Goal: Task Accomplishment & Management: Manage account settings

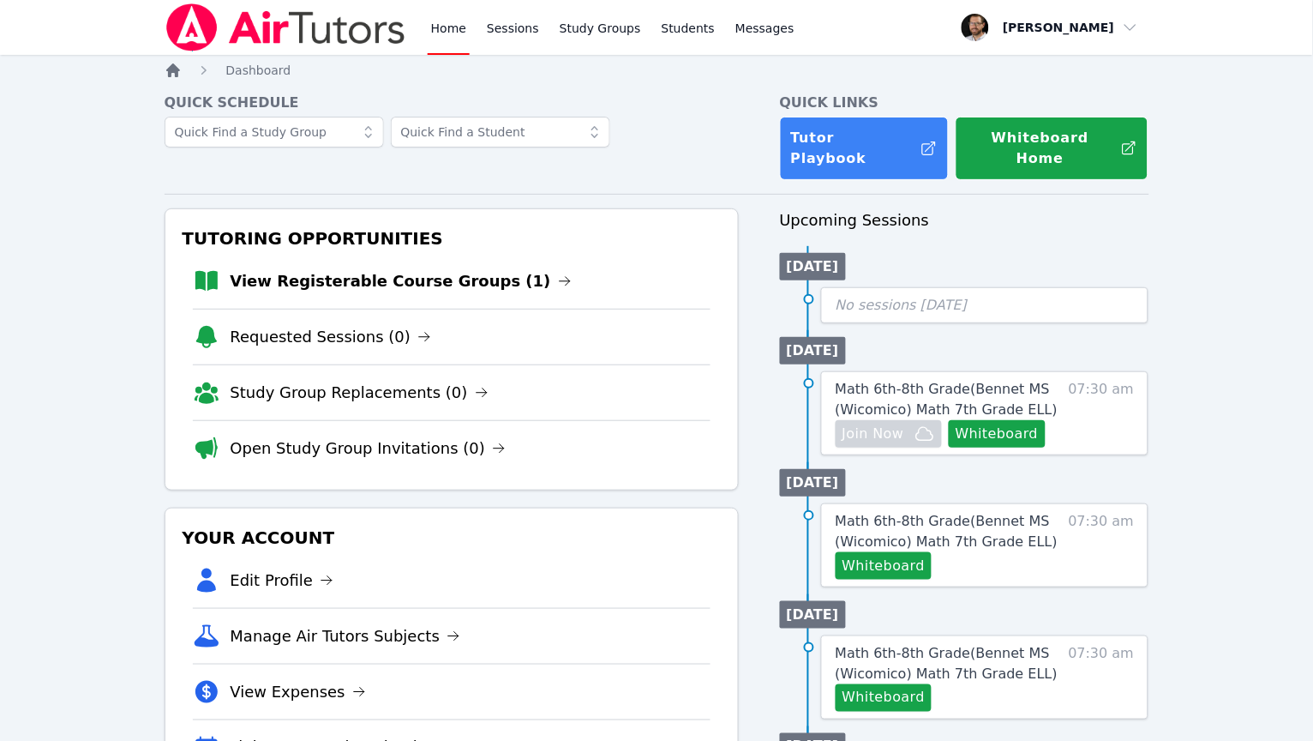
click at [172, 66] on icon "Breadcrumb" at bounding box center [173, 70] width 14 height 14
click at [176, 72] on icon "Breadcrumb" at bounding box center [173, 70] width 14 height 14
click at [574, 35] on link "Study Groups" at bounding box center [600, 27] width 88 height 55
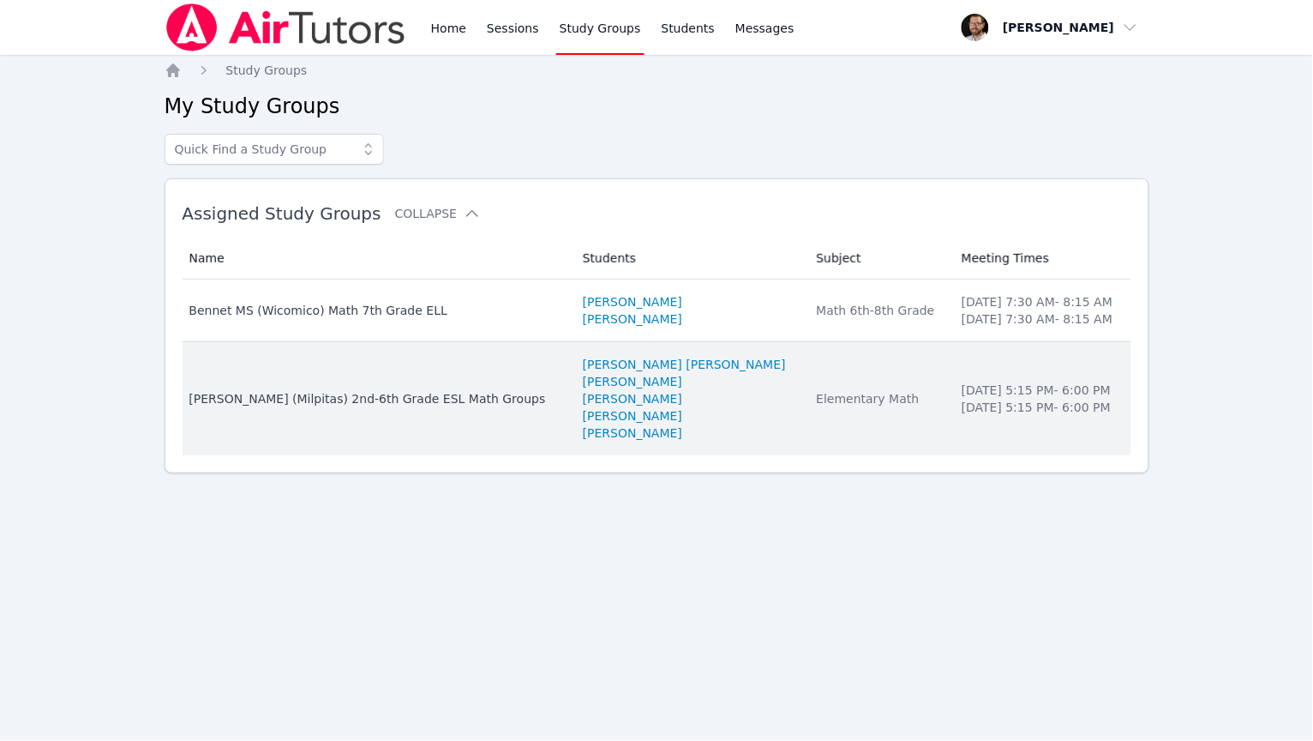
click at [411, 386] on td "Name Randall (Milpitas) 2nd-6th Grade ESL Math Groups" at bounding box center [378, 398] width 391 height 113
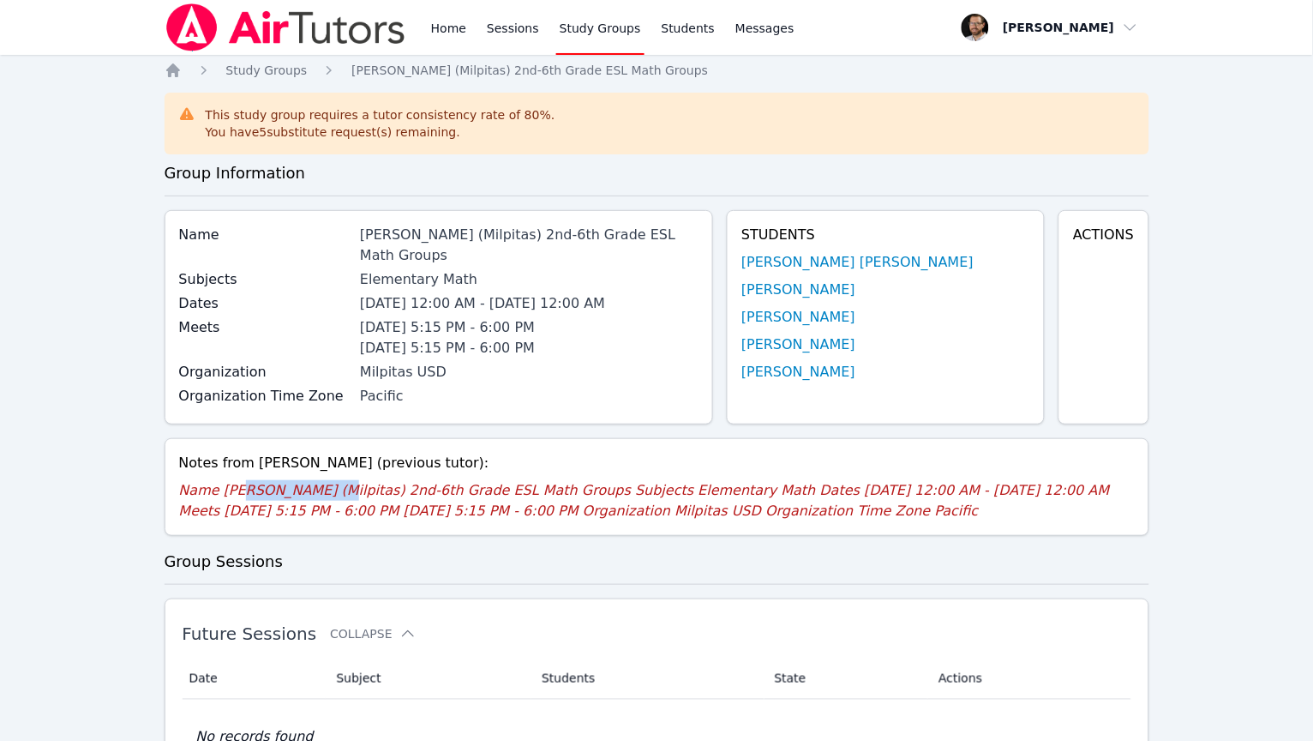
drag, startPoint x: 243, startPoint y: 465, endPoint x: 316, endPoint y: 470, distance: 73.0
click at [316, 480] on p "Name Randall (Milpitas) 2nd-6th Grade ESL Math Groups Subjects Elementary Math …" at bounding box center [657, 500] width 956 height 41
click at [350, 161] on h3 "Group Information" at bounding box center [657, 173] width 985 height 24
drag, startPoint x: 291, startPoint y: 129, endPoint x: 385, endPoint y: 121, distance: 94.7
click at [385, 121] on div "This study group requires a tutor consistency rate of 80 %. You have 5 substitu…" at bounding box center [381, 123] width 350 height 34
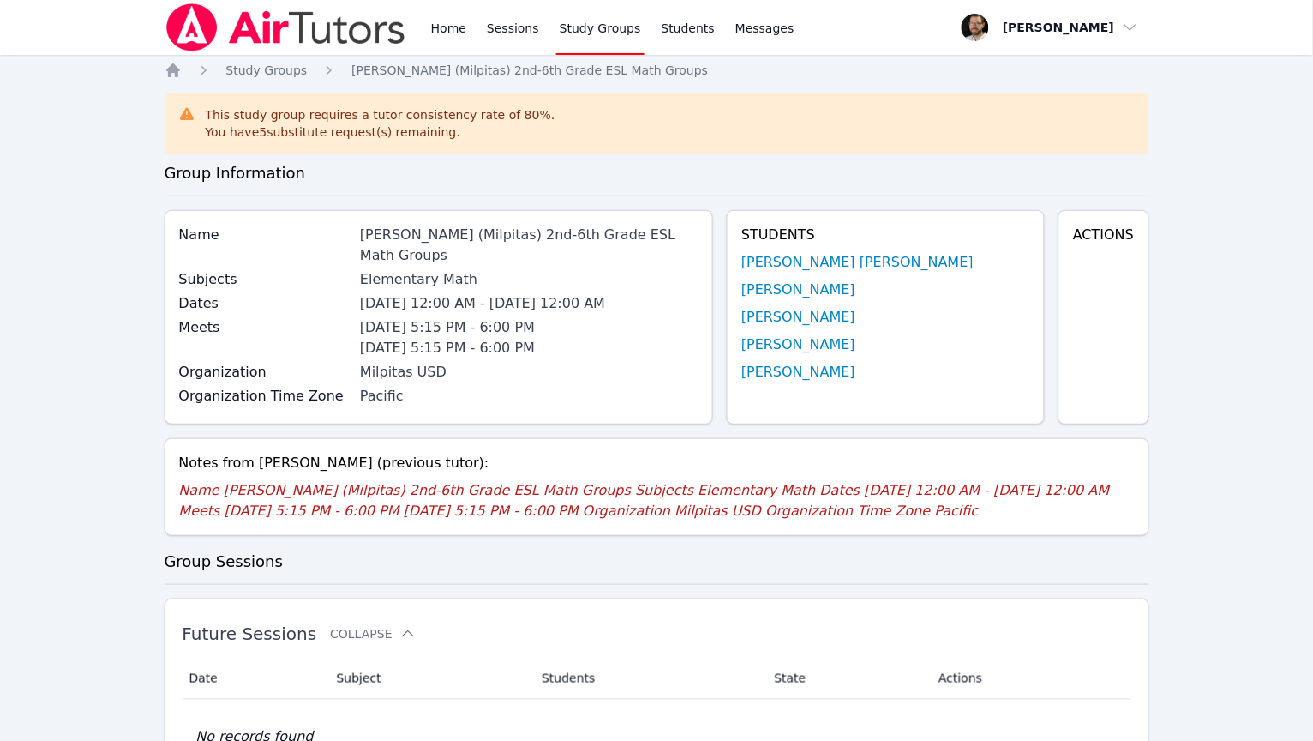
click at [386, 123] on div "You have 5 substitute request(s) remaining." at bounding box center [381, 131] width 350 height 17
click at [178, 65] on icon "Breadcrumb" at bounding box center [173, 70] width 17 height 17
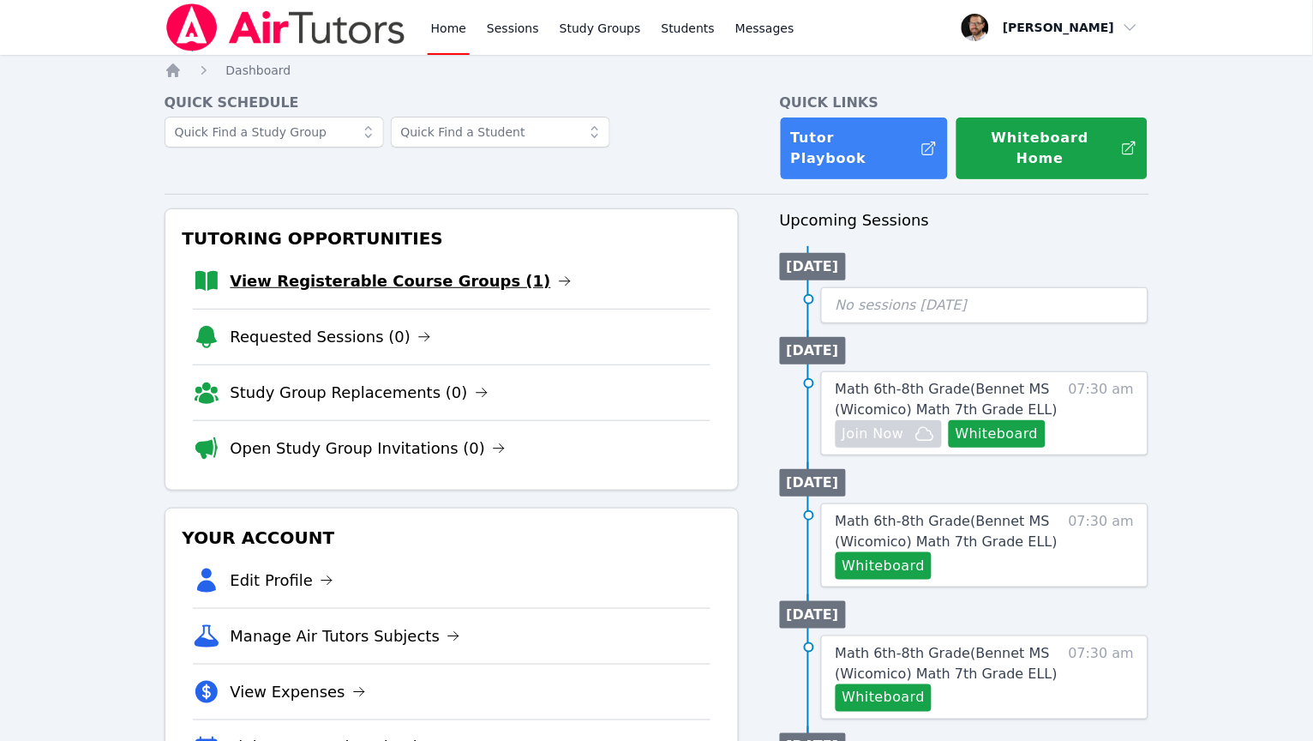
click at [479, 269] on link "View Registerable Course Groups (1)" at bounding box center [401, 281] width 341 height 24
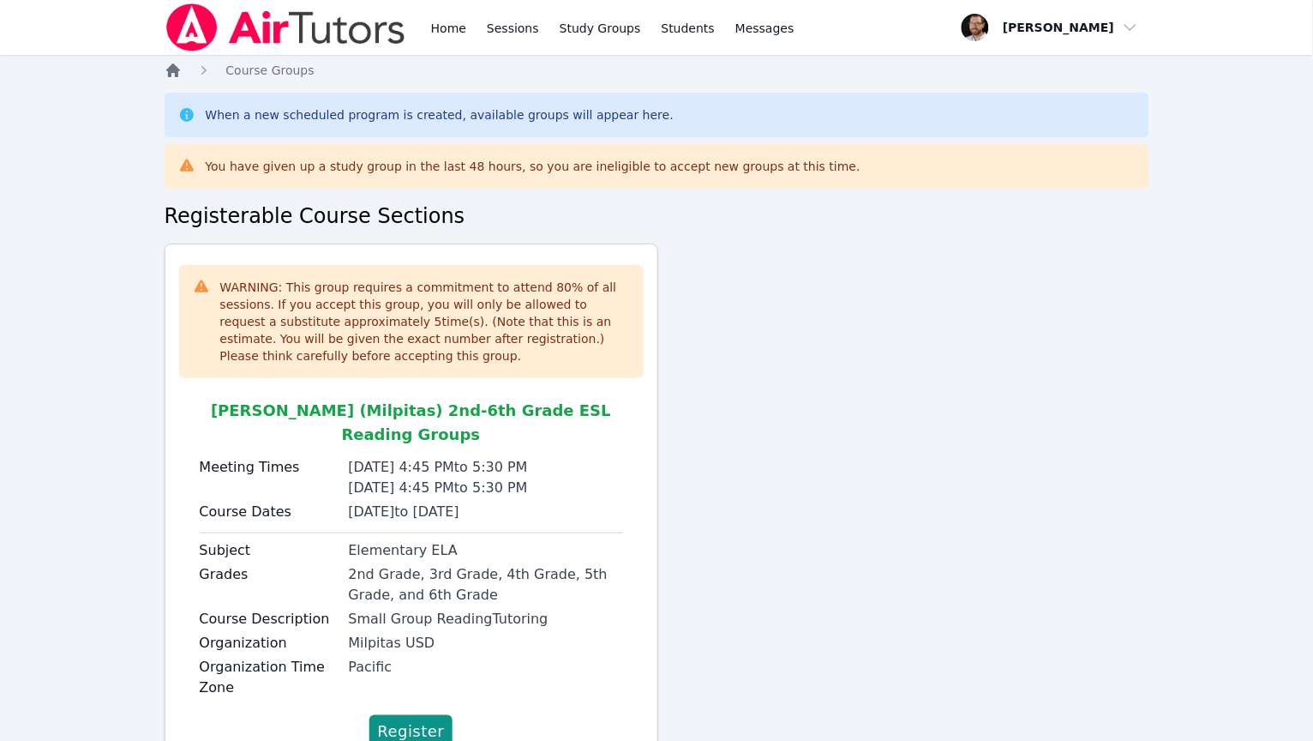
click at [169, 75] on icon "Breadcrumb" at bounding box center [173, 70] width 14 height 14
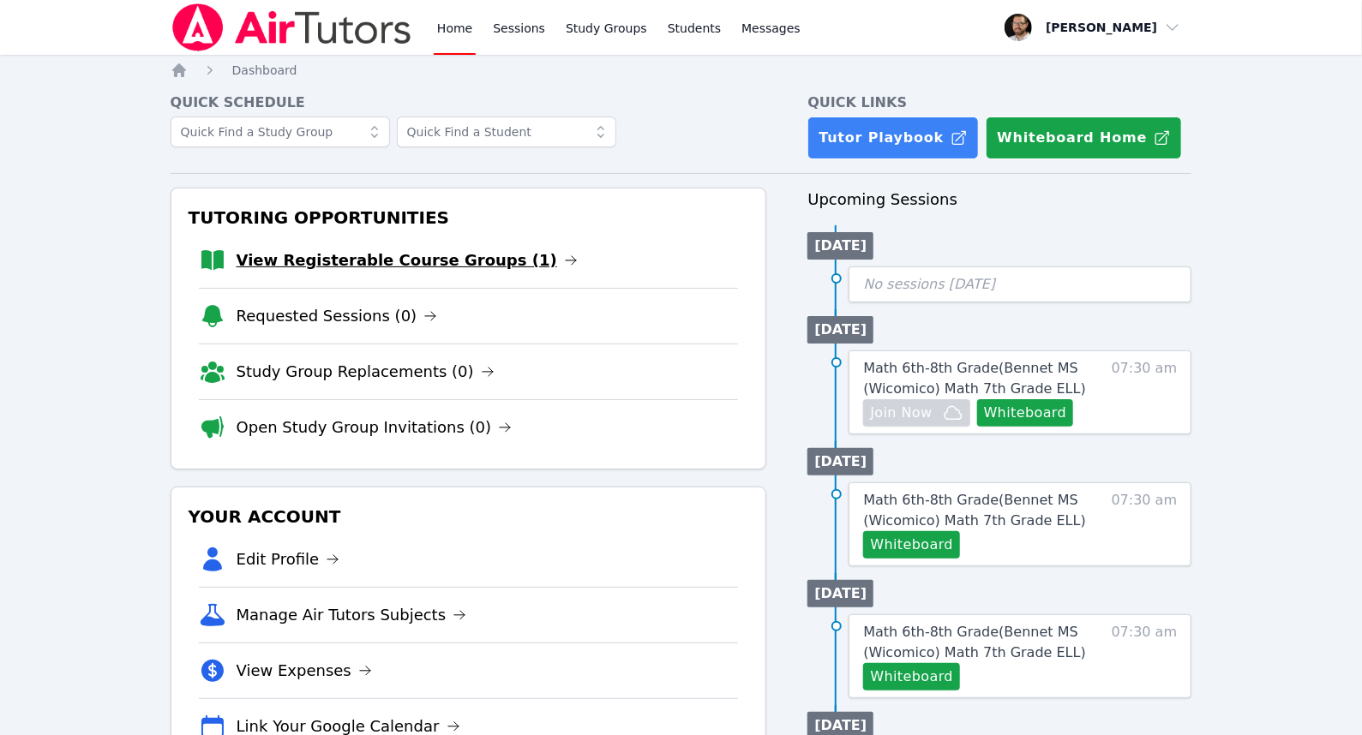
click at [361, 249] on link "View Registerable Course Groups (1)" at bounding box center [407, 261] width 341 height 24
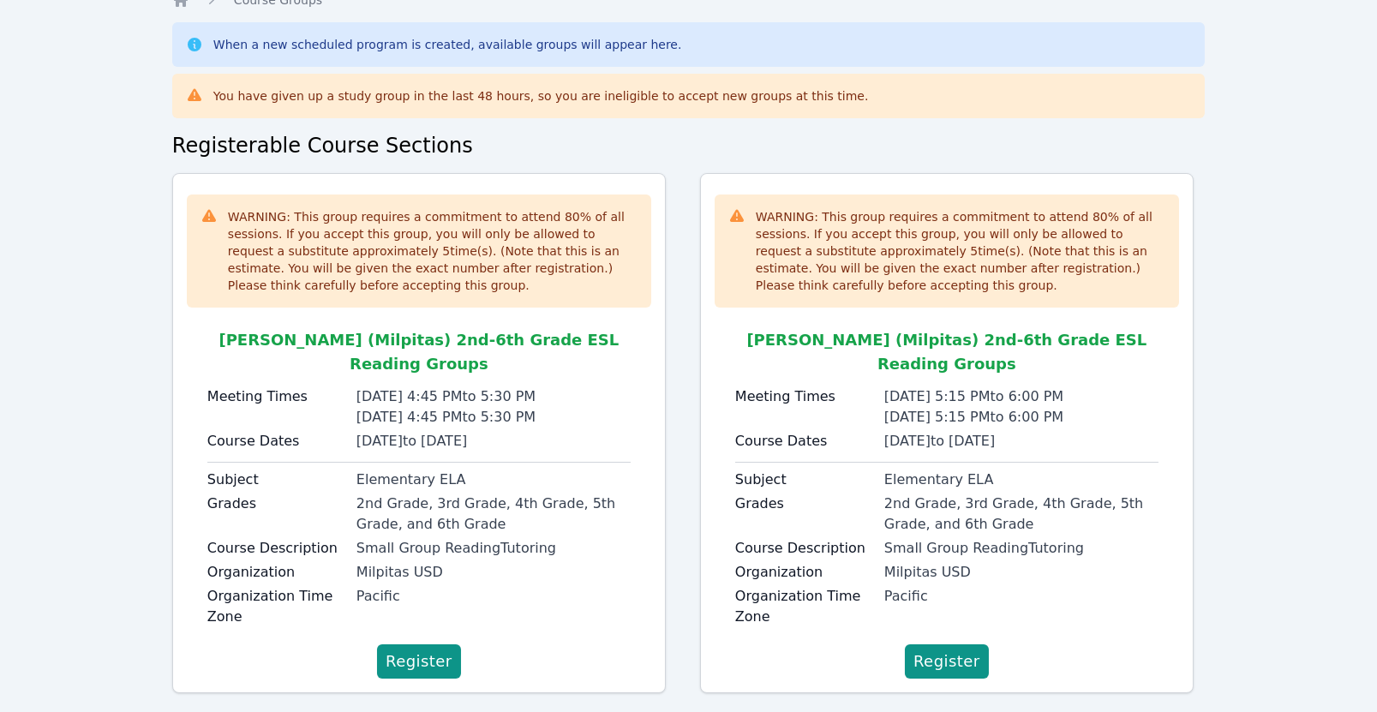
scroll to position [69, 0]
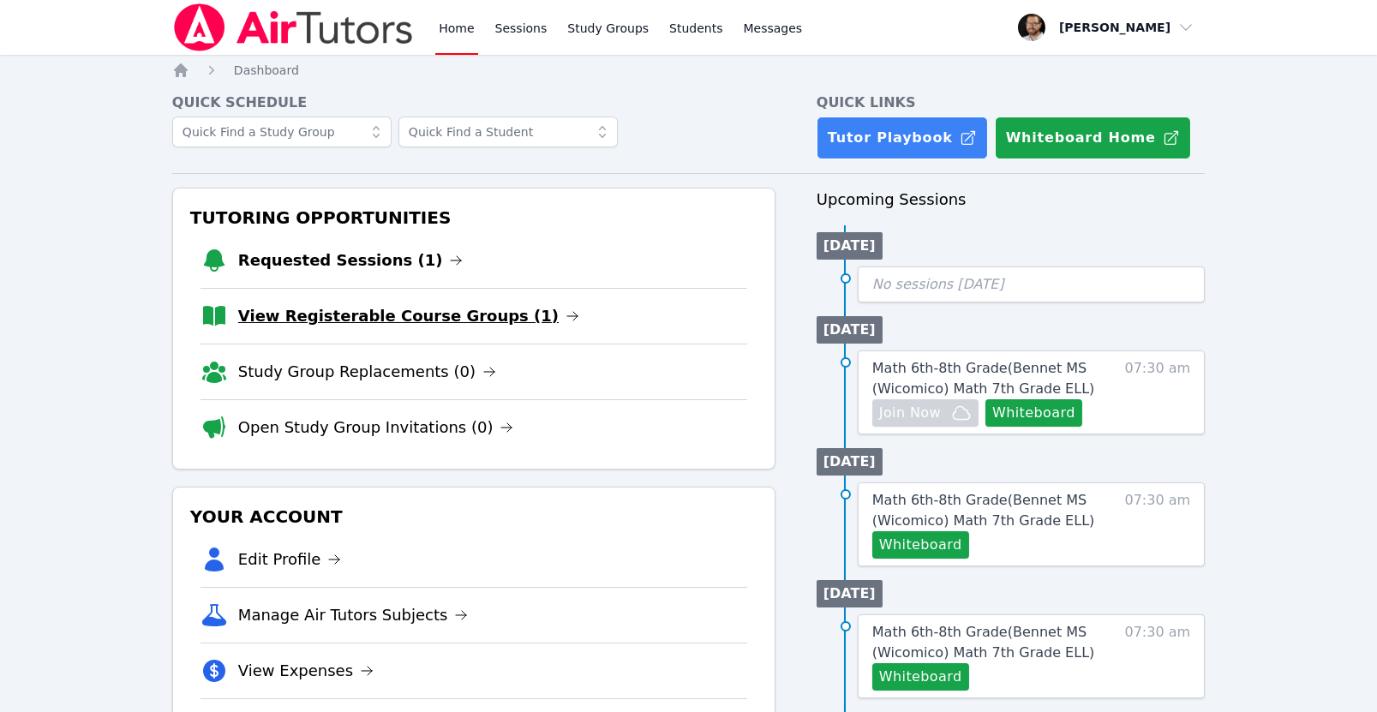
click at [369, 304] on link "View Registerable Course Groups (1)" at bounding box center [408, 316] width 341 height 24
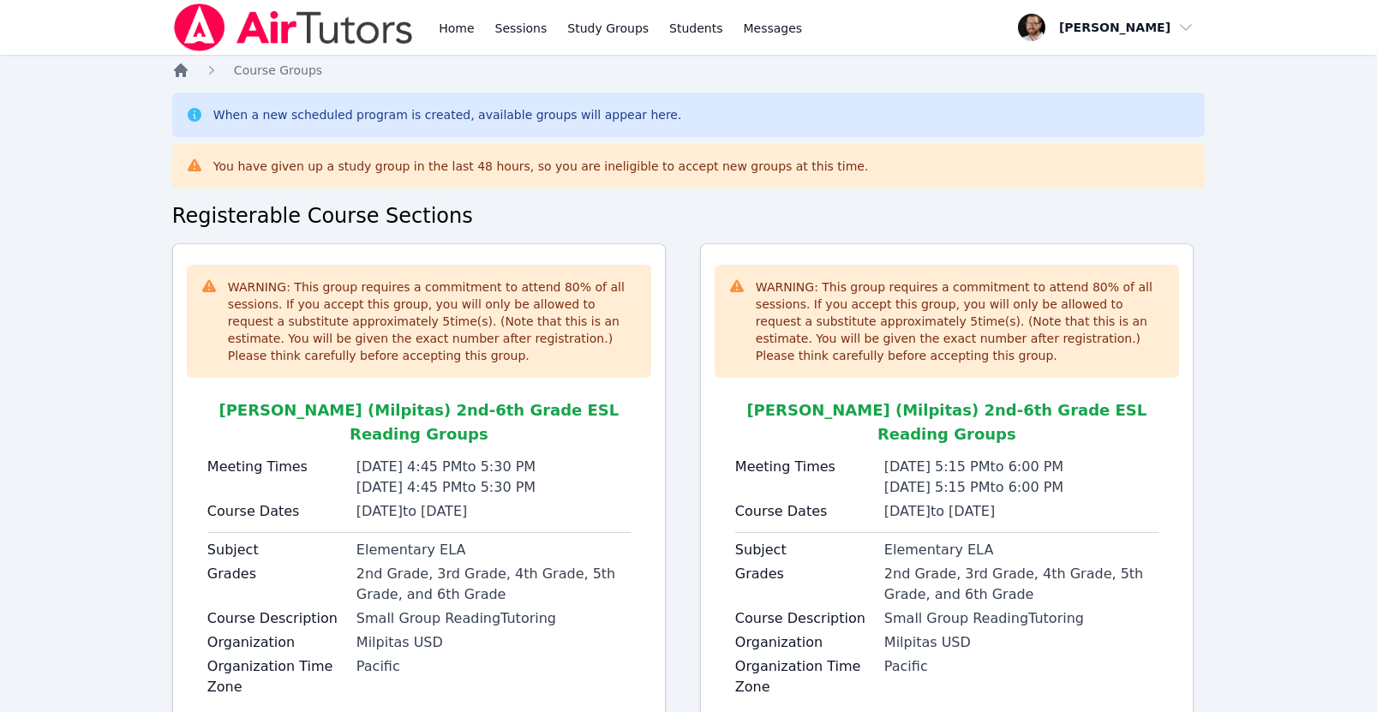
click at [180, 75] on icon "Breadcrumb" at bounding box center [180, 70] width 17 height 17
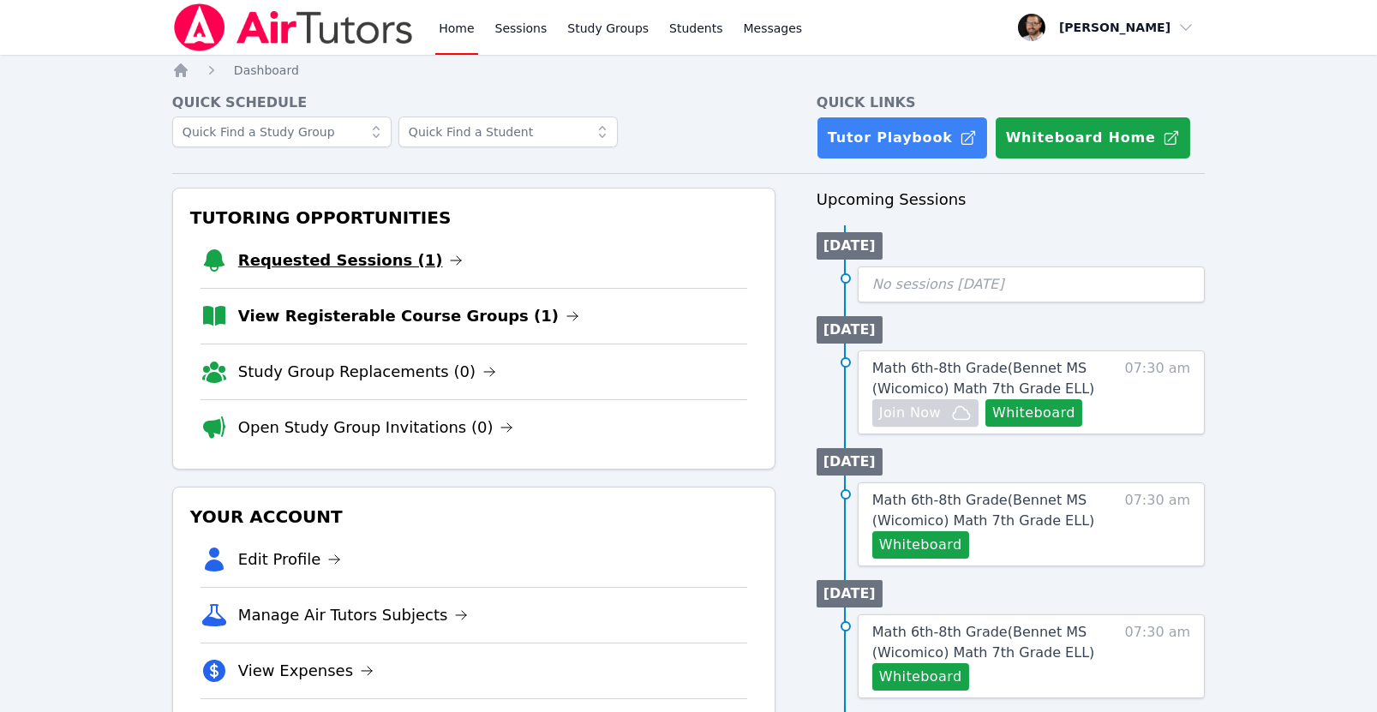
click at [342, 249] on link "Requested Sessions (1)" at bounding box center [350, 261] width 225 height 24
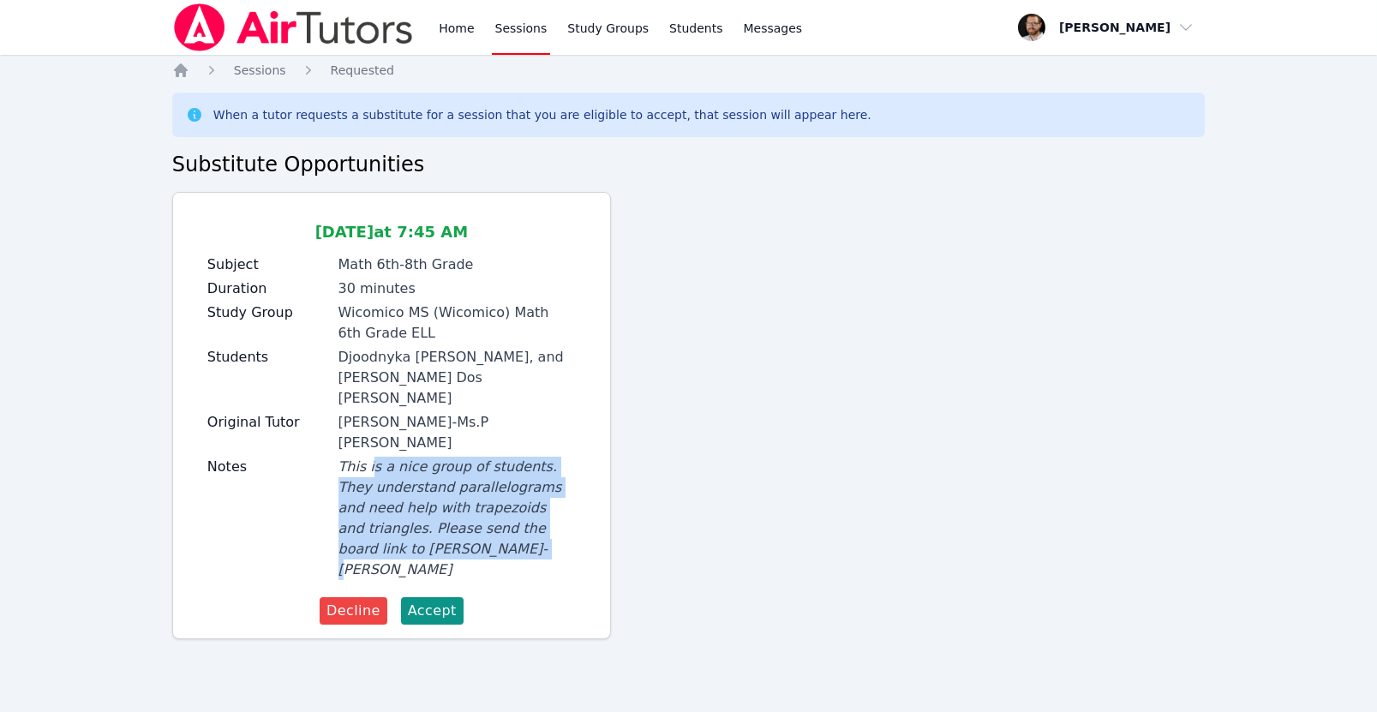
drag, startPoint x: 373, startPoint y: 422, endPoint x: 459, endPoint y: 492, distance: 110.8
click at [459, 492] on div "This is a nice group of students. They understand parallelograms and need help …" at bounding box center [457, 518] width 237 height 123
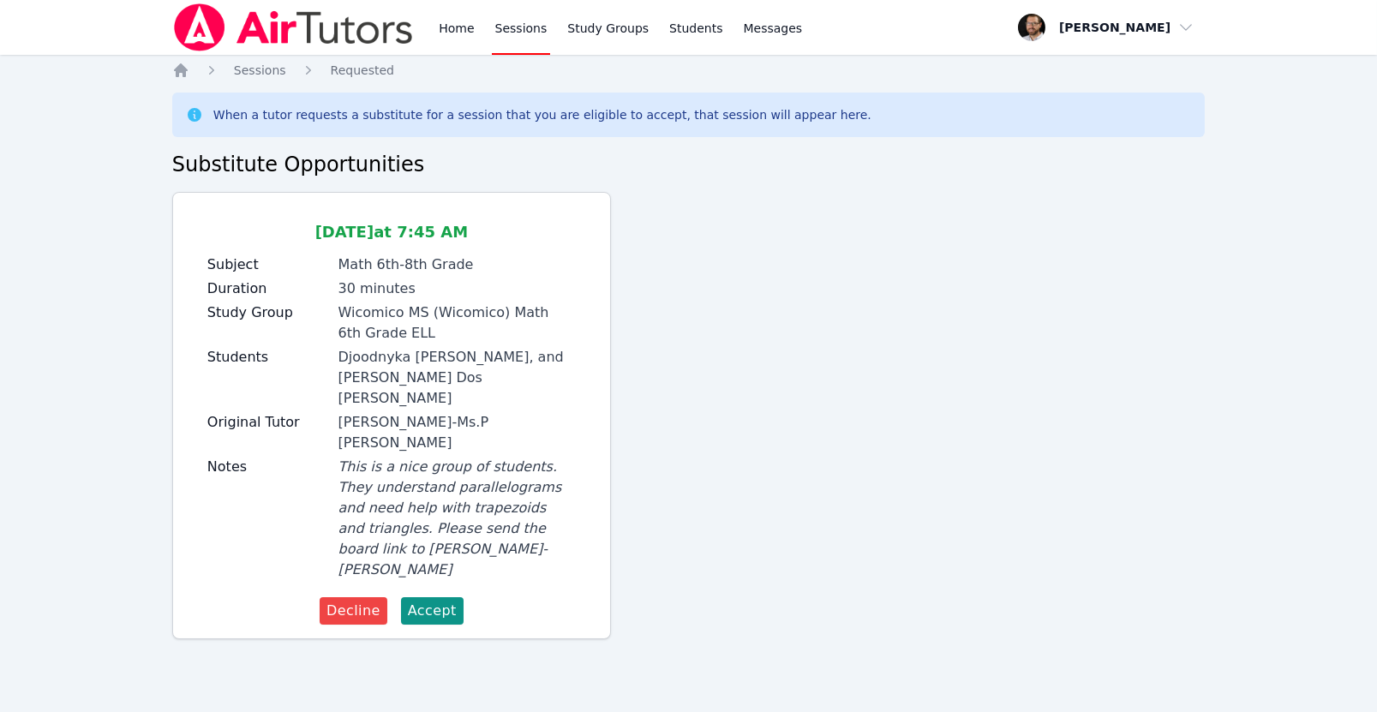
click at [456, 493] on div "This is a nice group of students. They understand parallelograms and need help …" at bounding box center [457, 518] width 237 height 123
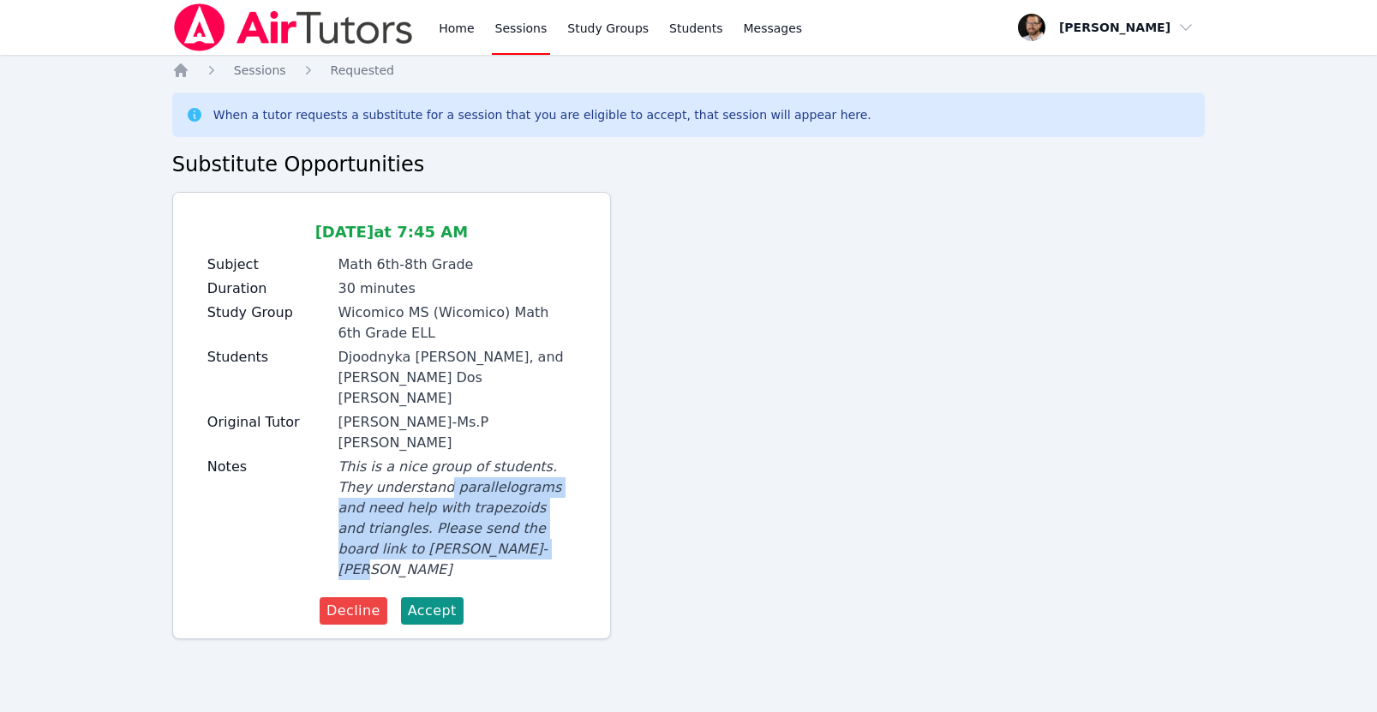
drag, startPoint x: 478, startPoint y: 503, endPoint x: 447, endPoint y: 436, distance: 74.0
click at [447, 459] on span "This is a nice group of students. They understand parallelograms and need help …" at bounding box center [451, 518] width 224 height 119
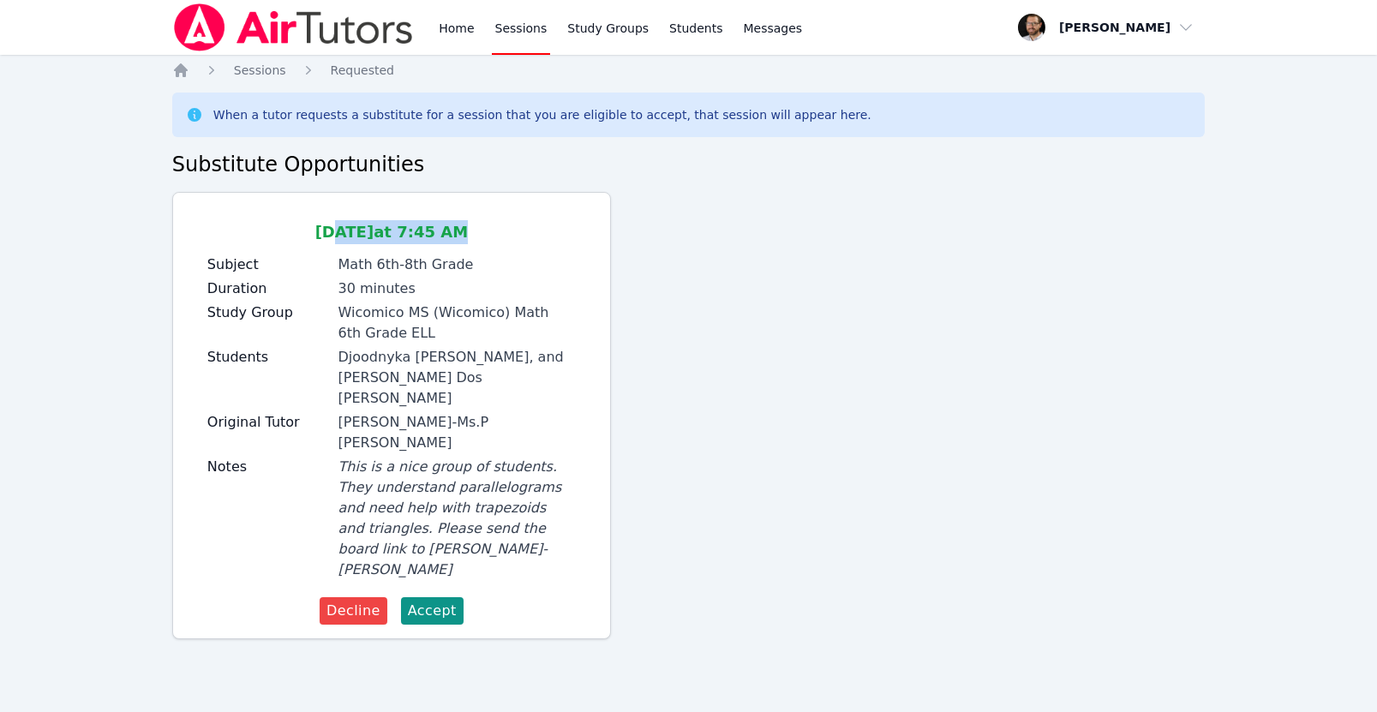
drag, startPoint x: 345, startPoint y: 237, endPoint x: 387, endPoint y: 244, distance: 41.9
click at [387, 244] on div "Sep 24 at 7:45 AM Subject Math 6th-8th Grade Duration 30 minutes Study Group Wi…" at bounding box center [392, 402] width 410 height 391
click at [393, 255] on div "Math 6th-8th Grade" at bounding box center [457, 265] width 237 height 21
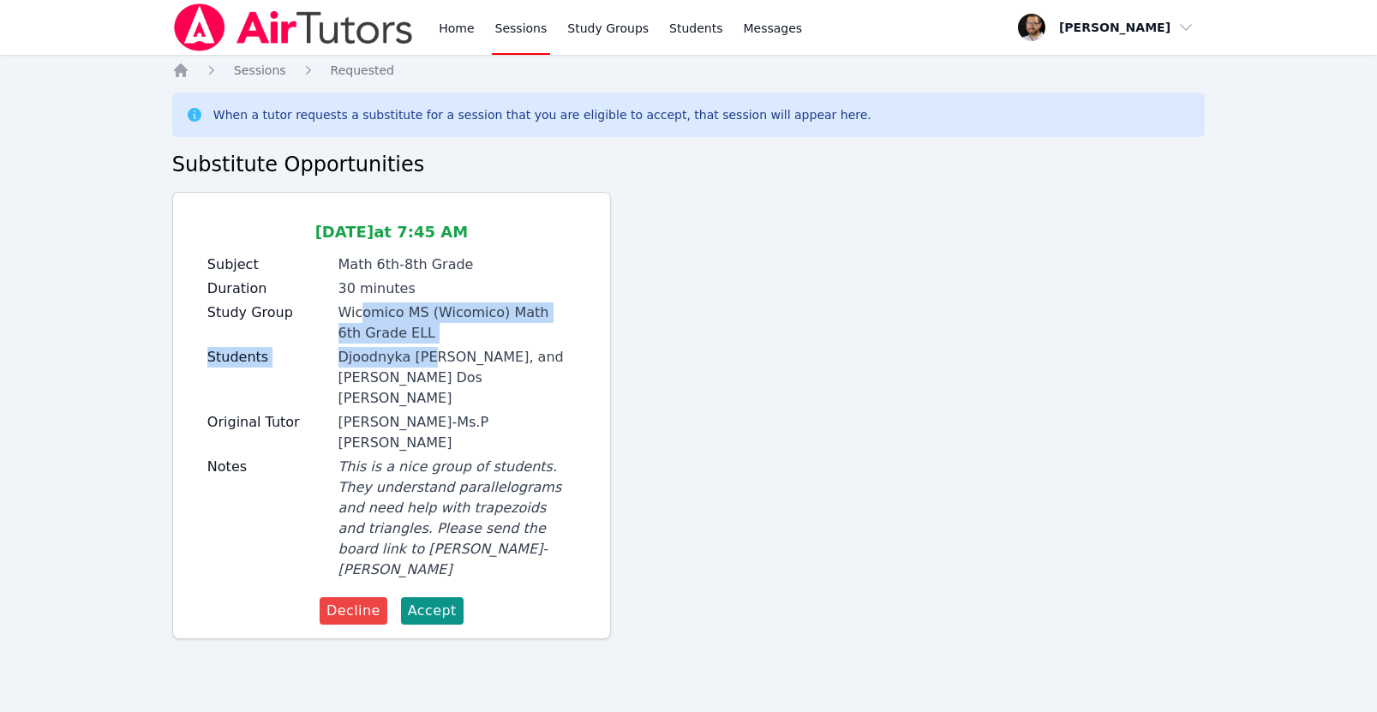
drag, startPoint x: 359, startPoint y: 301, endPoint x: 433, endPoint y: 351, distance: 89.4
click at [433, 351] on div "Subject Math 6th-8th Grade Duration 30 minutes Study Group Wicomico MS (Wicomic…" at bounding box center [391, 419] width 369 height 329
click at [435, 356] on div "Djoodnyka Dorvilus, Jean Theragene, and Melyssa Nunes Dos Santos" at bounding box center [457, 378] width 237 height 62
drag, startPoint x: 393, startPoint y: 349, endPoint x: 422, endPoint y: 361, distance: 30.7
click at [422, 361] on div "Djoodnyka Dorvilus, Jean Theragene, and Melyssa Nunes Dos Santos" at bounding box center [457, 378] width 237 height 62
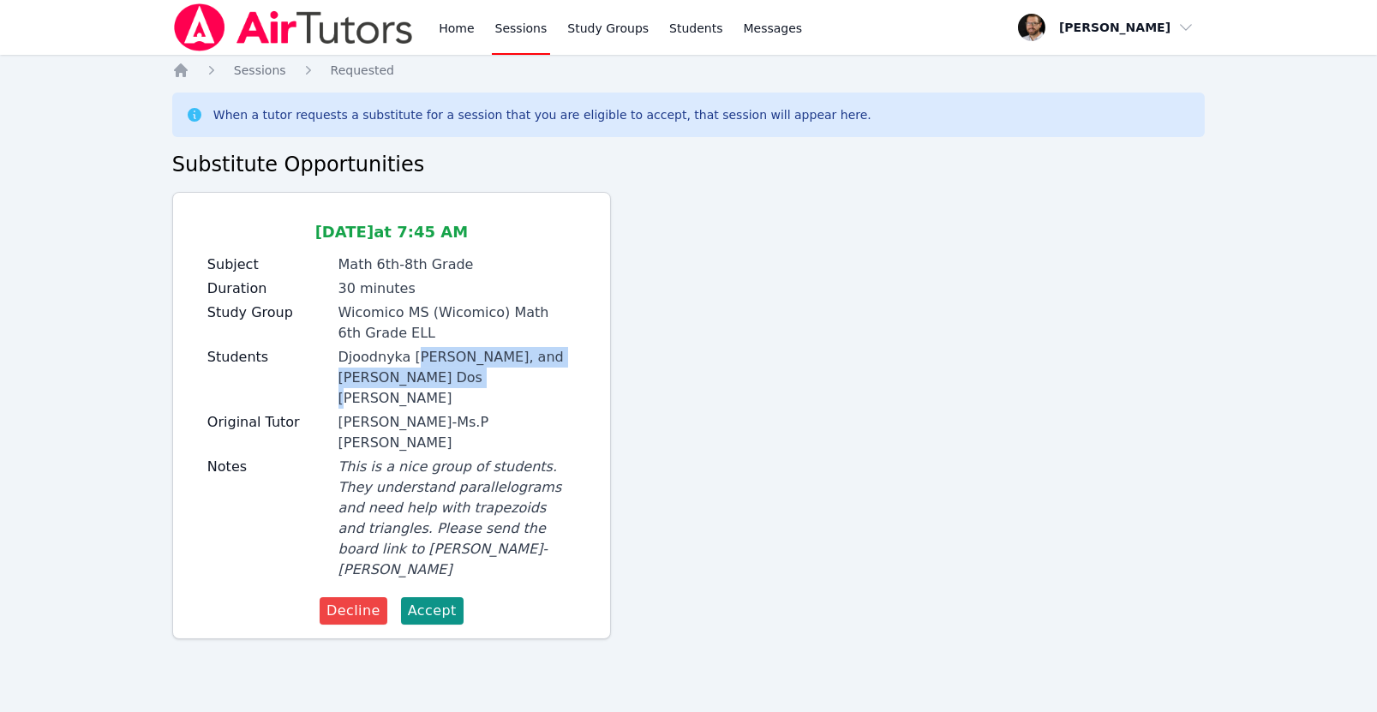
click at [423, 363] on div "Djoodnyka Dorvilus, Jean Theragene, and Melyssa Nunes Dos Santos" at bounding box center [457, 378] width 237 height 62
click at [421, 459] on span "This is a nice group of students. They understand parallelograms and need help …" at bounding box center [451, 518] width 224 height 119
click at [182, 62] on icon "Breadcrumb" at bounding box center [180, 70] width 17 height 17
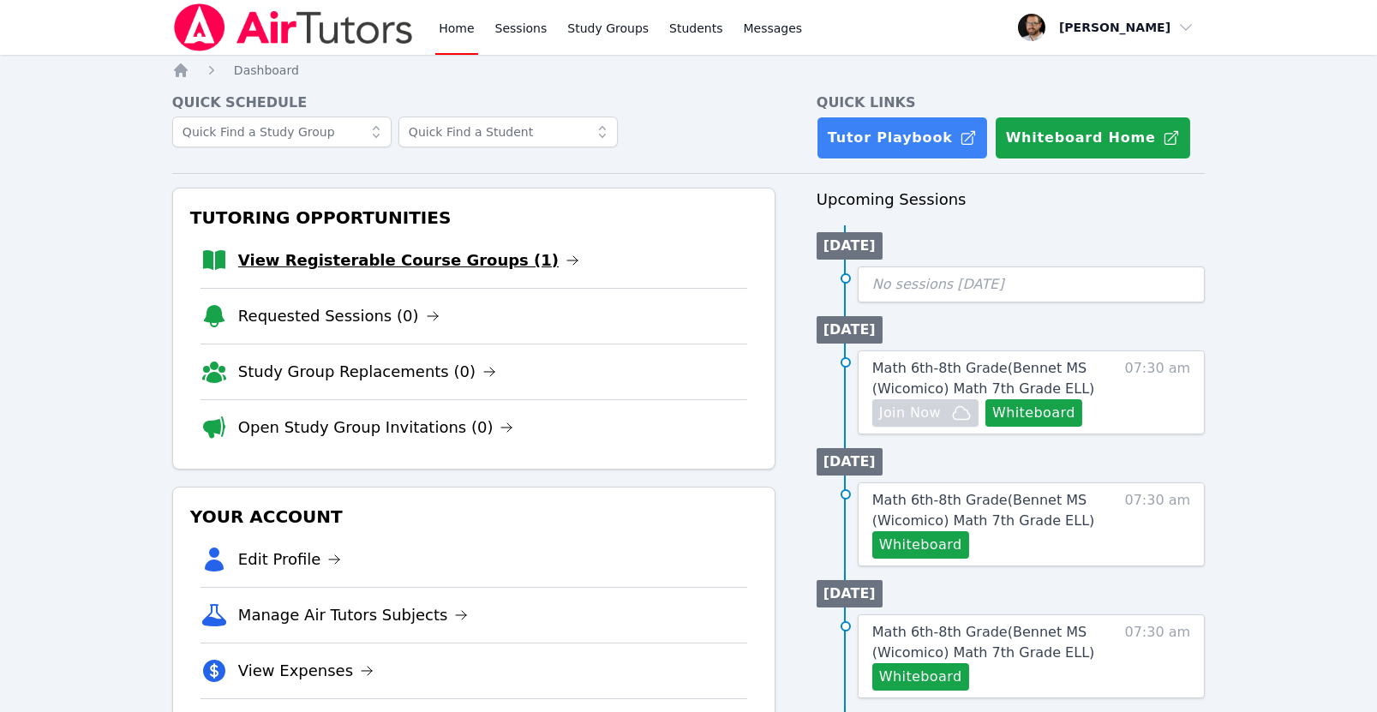
click at [412, 255] on link "View Registerable Course Groups (1)" at bounding box center [408, 261] width 341 height 24
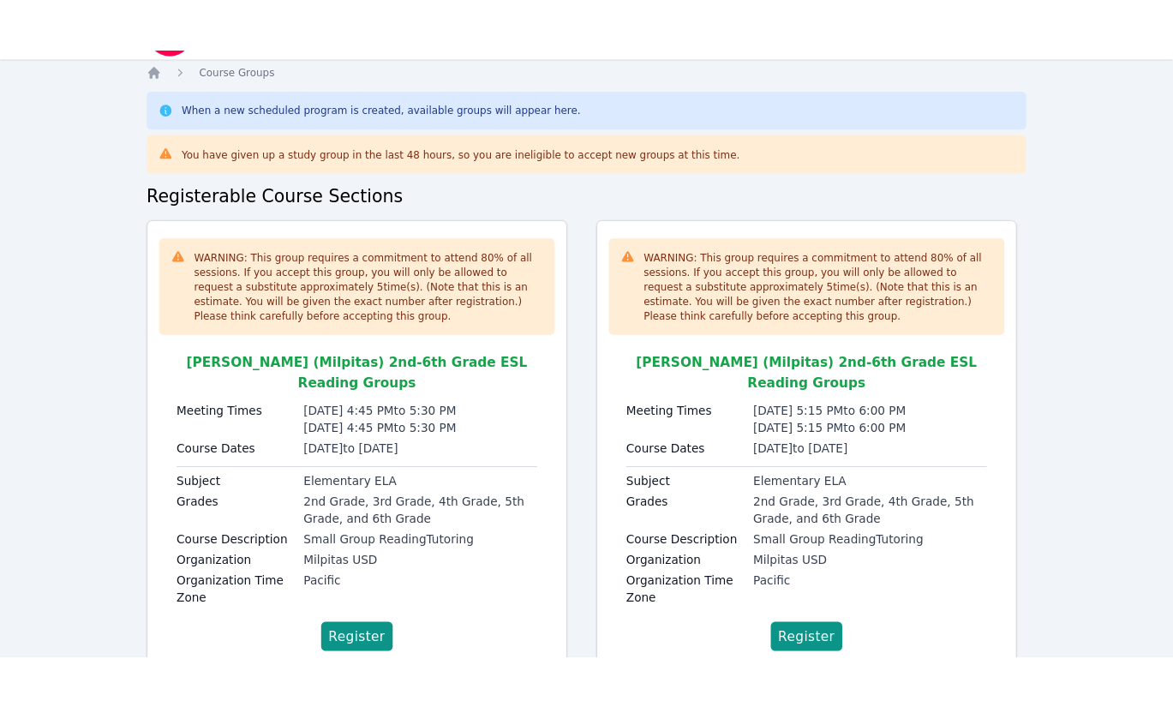
scroll to position [44, 0]
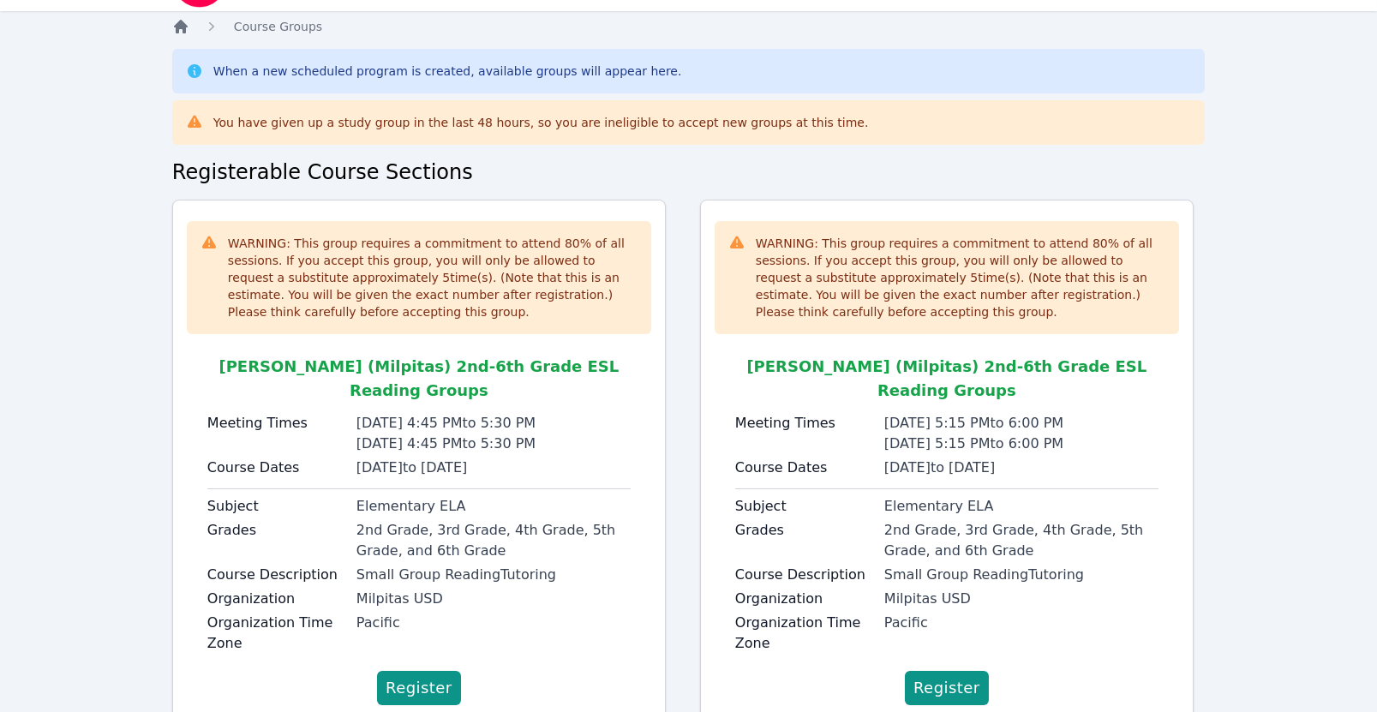
click at [180, 21] on icon "Breadcrumb" at bounding box center [181, 27] width 14 height 14
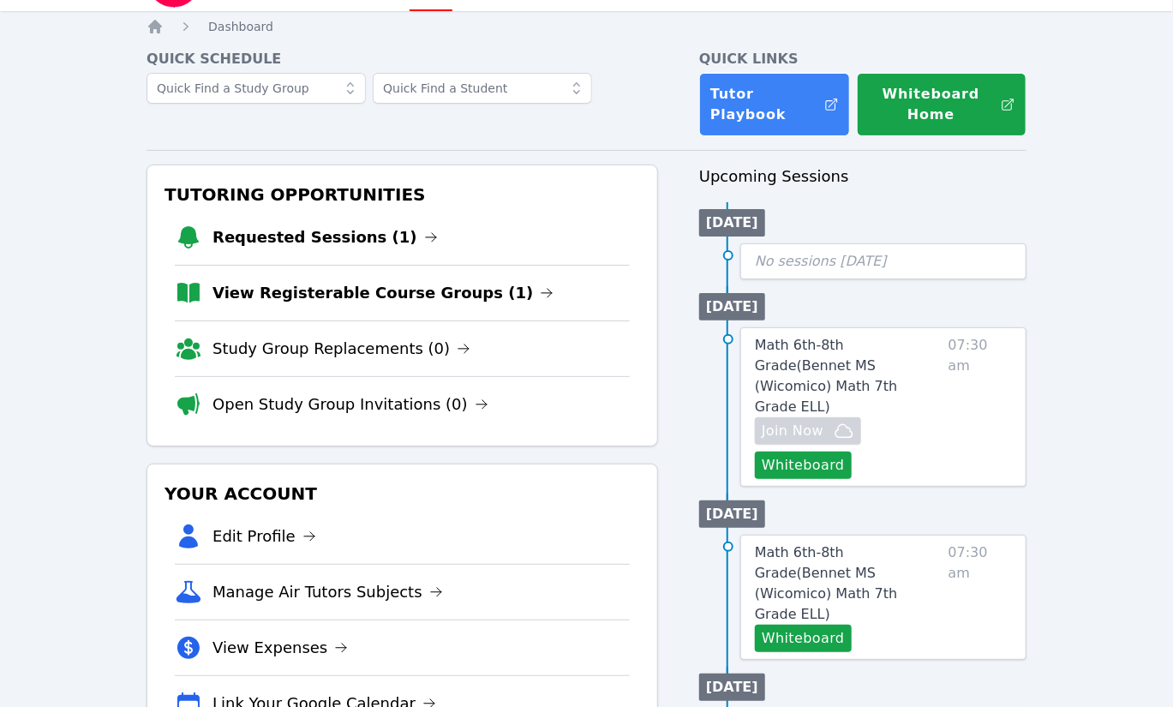
drag, startPoint x: 356, startPoint y: 237, endPoint x: 359, endPoint y: 259, distance: 22.5
click at [359, 259] on li "Requested Sessions (1)" at bounding box center [402, 237] width 455 height 55
click at [359, 241] on link "Requested Sessions (1)" at bounding box center [325, 237] width 225 height 24
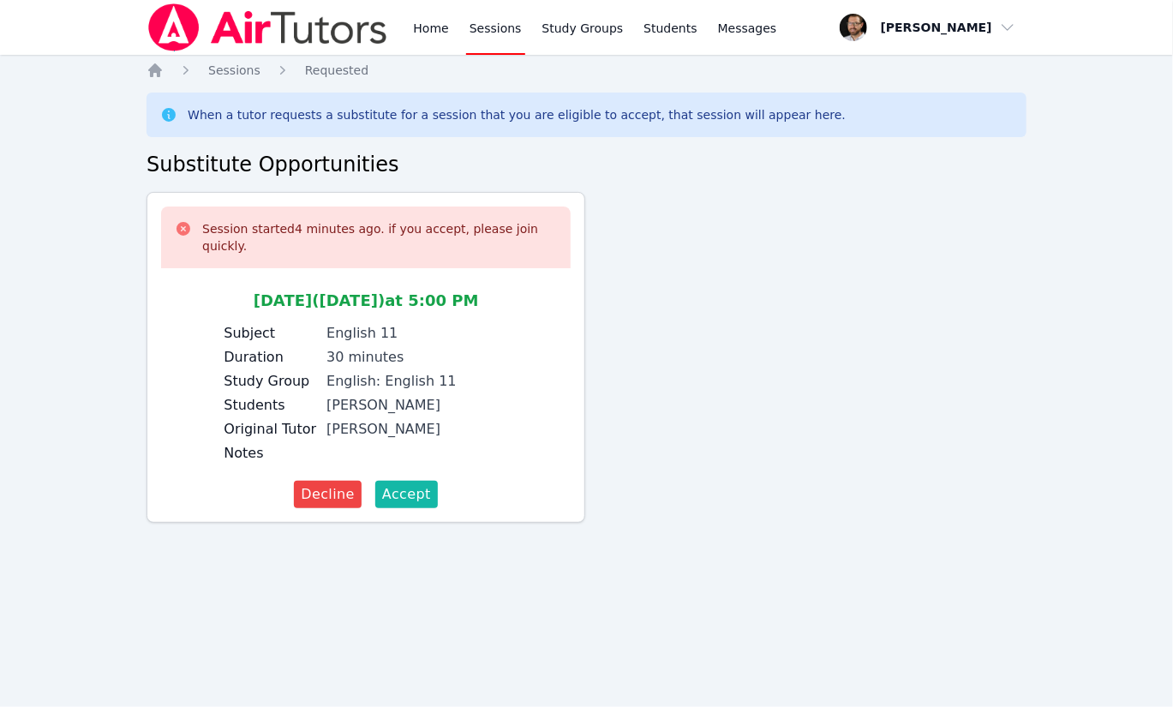
click at [410, 489] on span "Accept" at bounding box center [406, 494] width 49 height 21
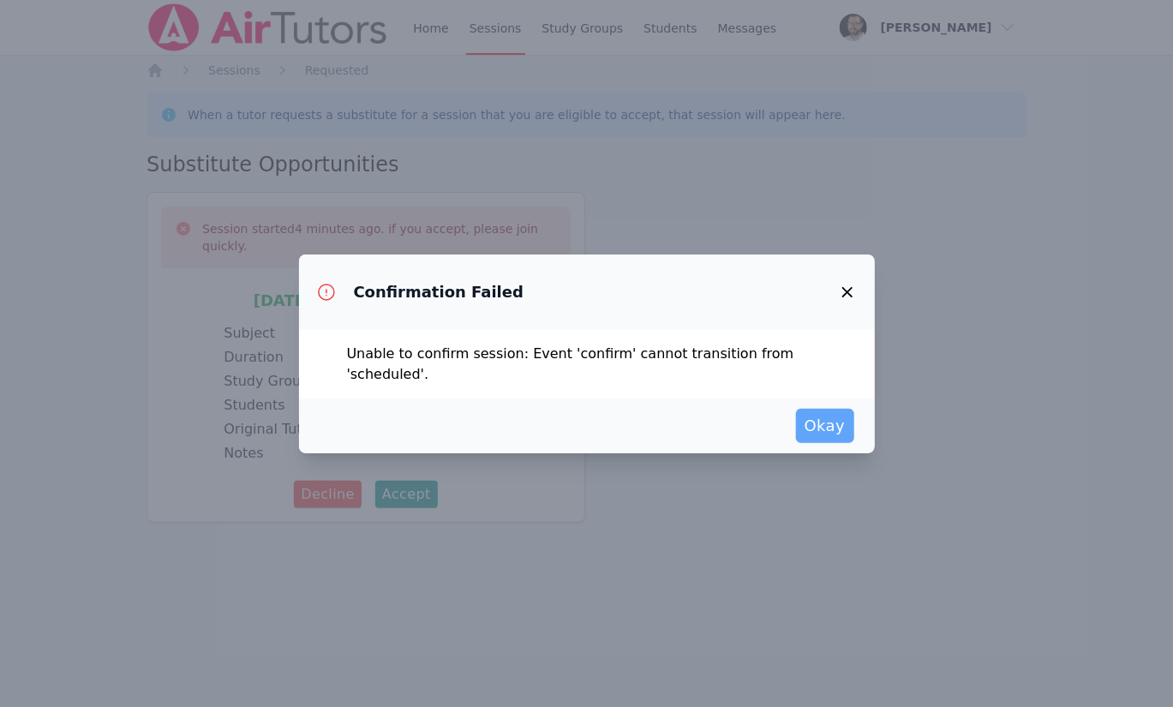
click at [816, 420] on span "Okay" at bounding box center [825, 426] width 41 height 24
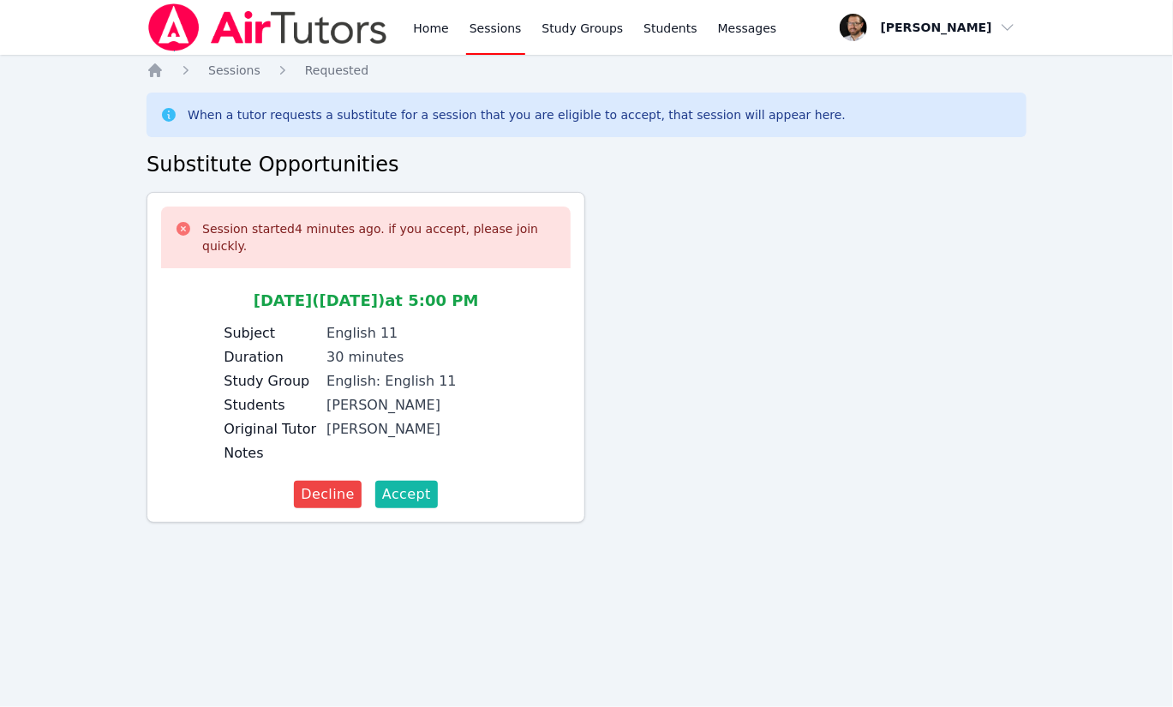
click at [408, 488] on span "Accept" at bounding box center [406, 494] width 49 height 21
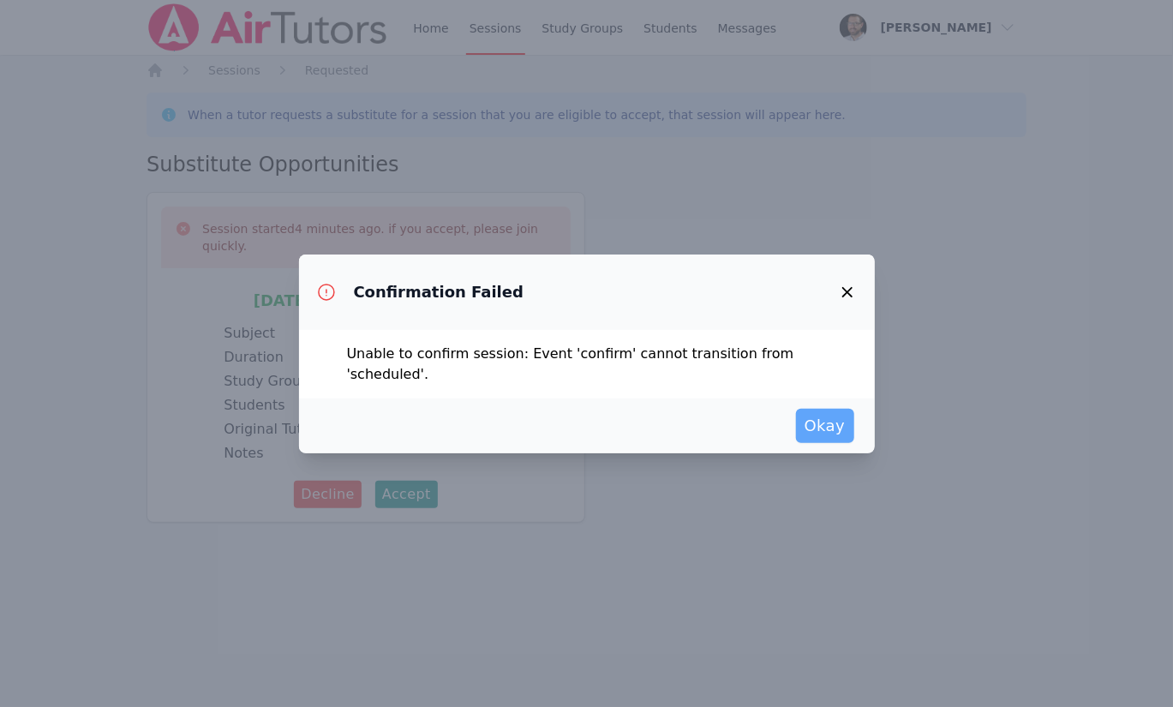
click at [836, 426] on span "Okay" at bounding box center [825, 426] width 41 height 24
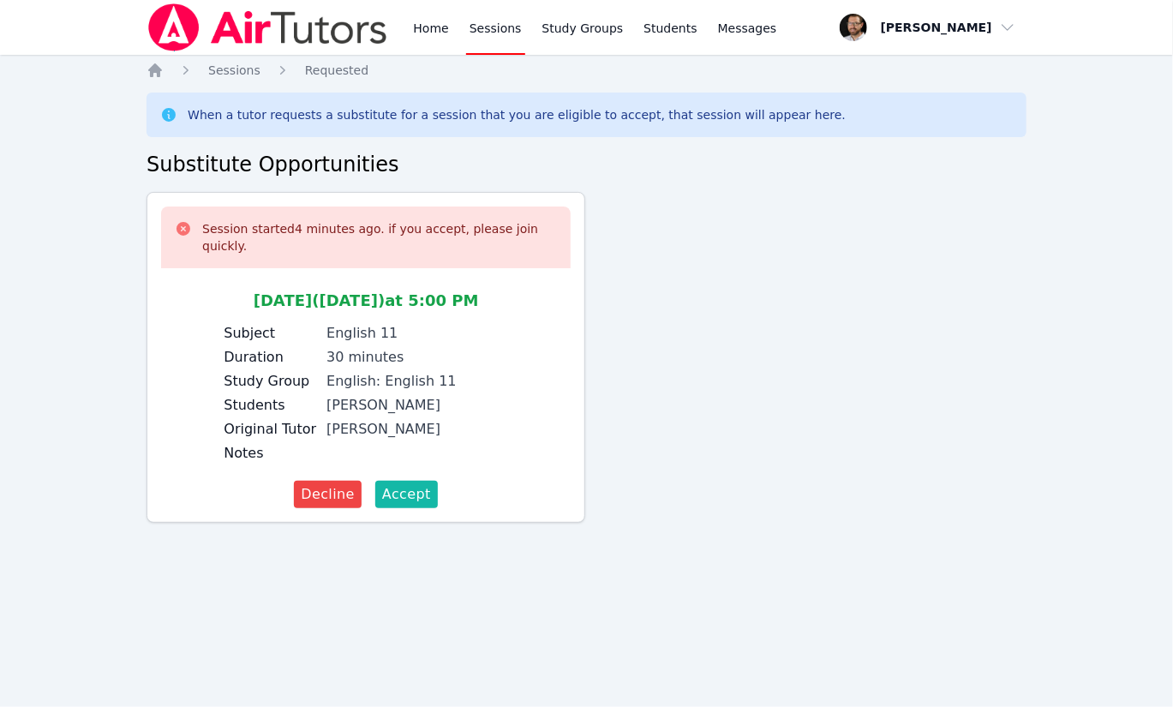
click at [417, 481] on button "Accept" at bounding box center [406, 494] width 63 height 27
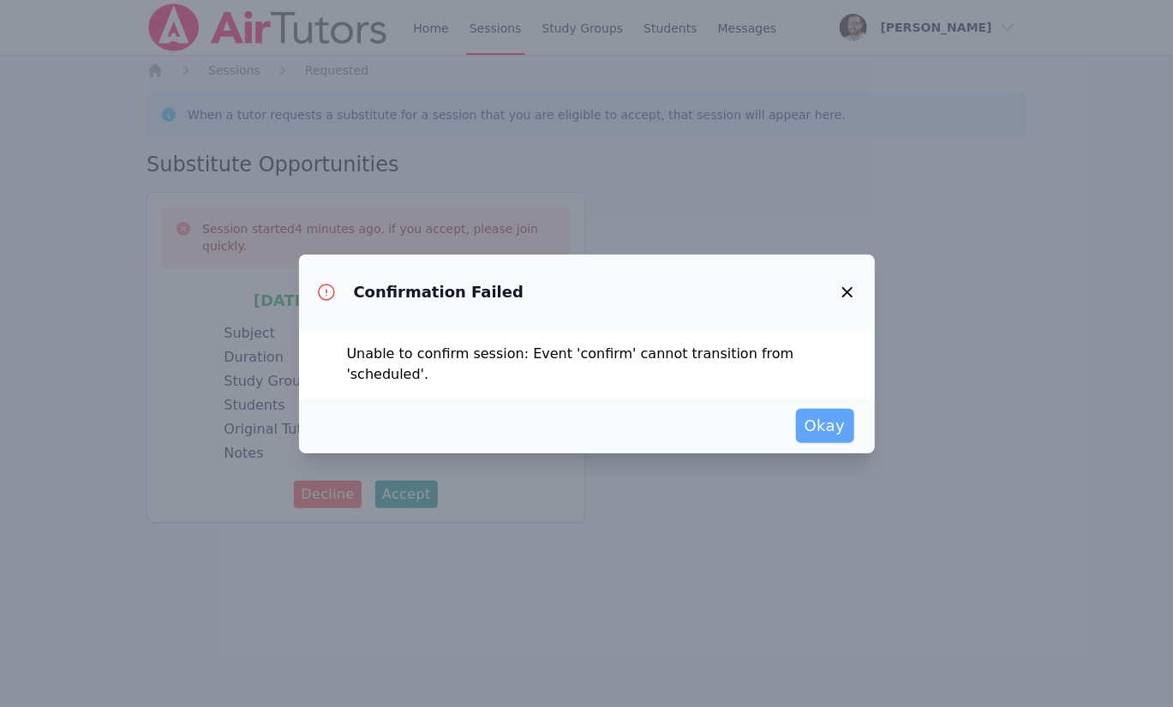
click at [809, 427] on span "Okay" at bounding box center [825, 426] width 41 height 24
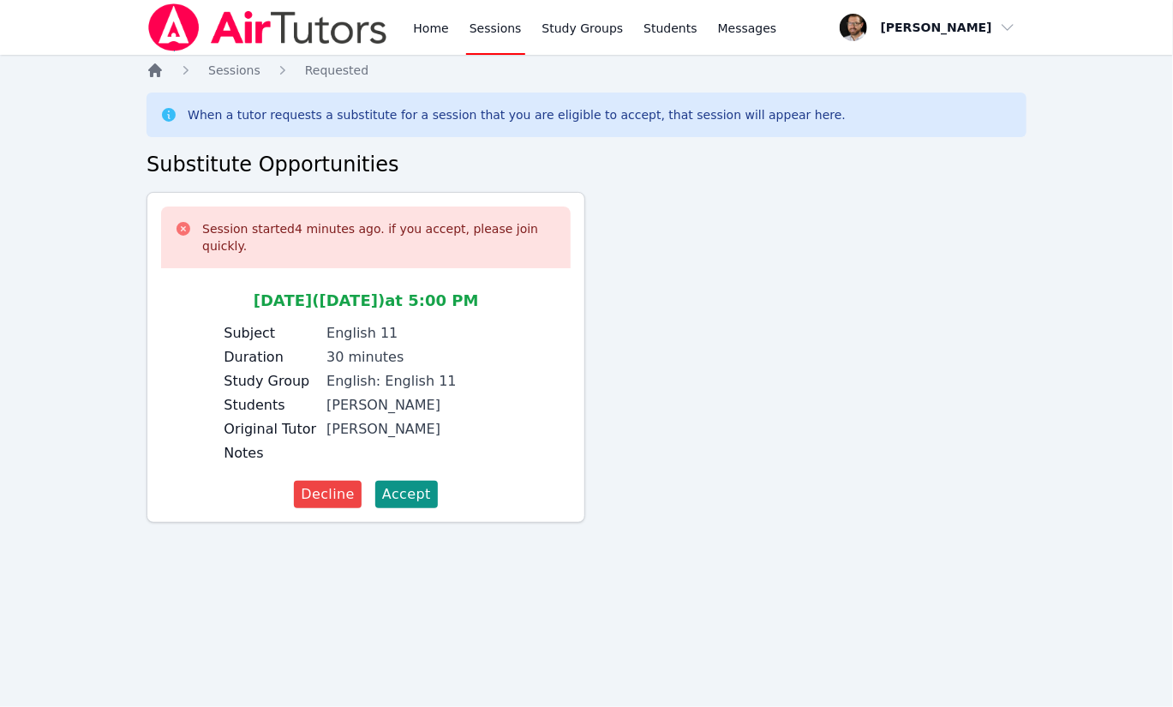
click at [147, 71] on icon "Breadcrumb" at bounding box center [155, 70] width 17 height 17
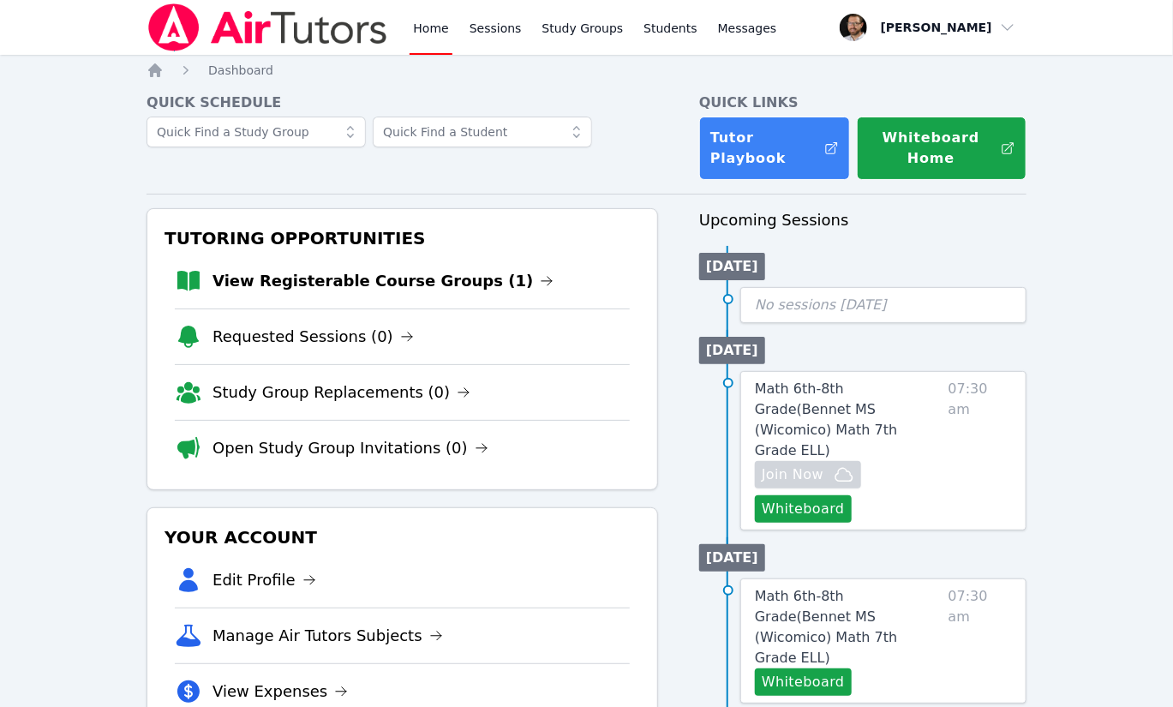
click at [398, 295] on li "View Registerable Course Groups (1)" at bounding box center [402, 281] width 455 height 55
click at [398, 287] on link "View Registerable Course Groups (1)" at bounding box center [383, 281] width 341 height 24
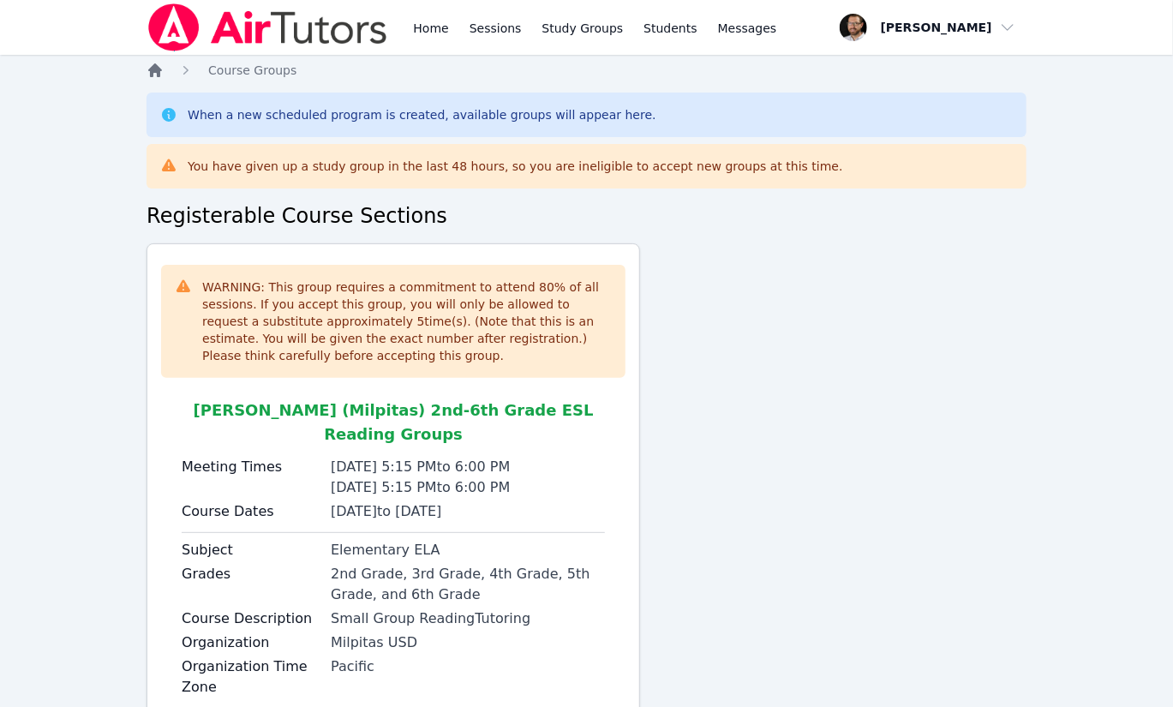
click at [151, 76] on icon "Breadcrumb" at bounding box center [155, 70] width 14 height 14
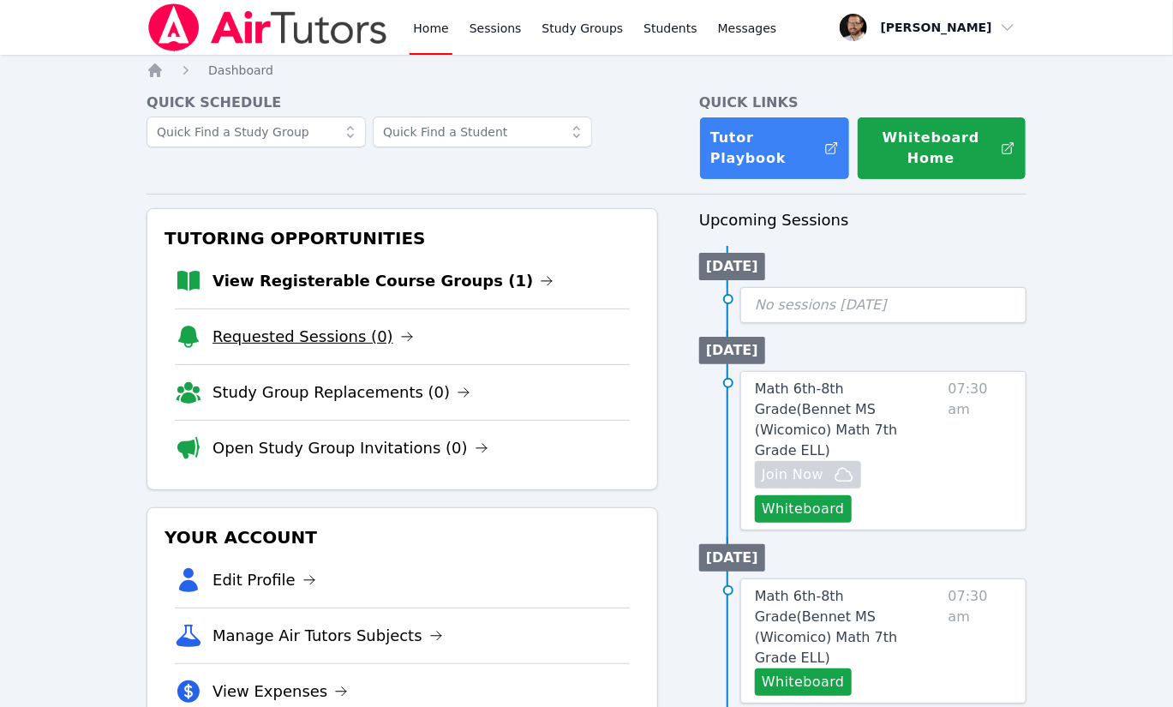
click at [329, 334] on link "Requested Sessions (0)" at bounding box center [313, 337] width 201 height 24
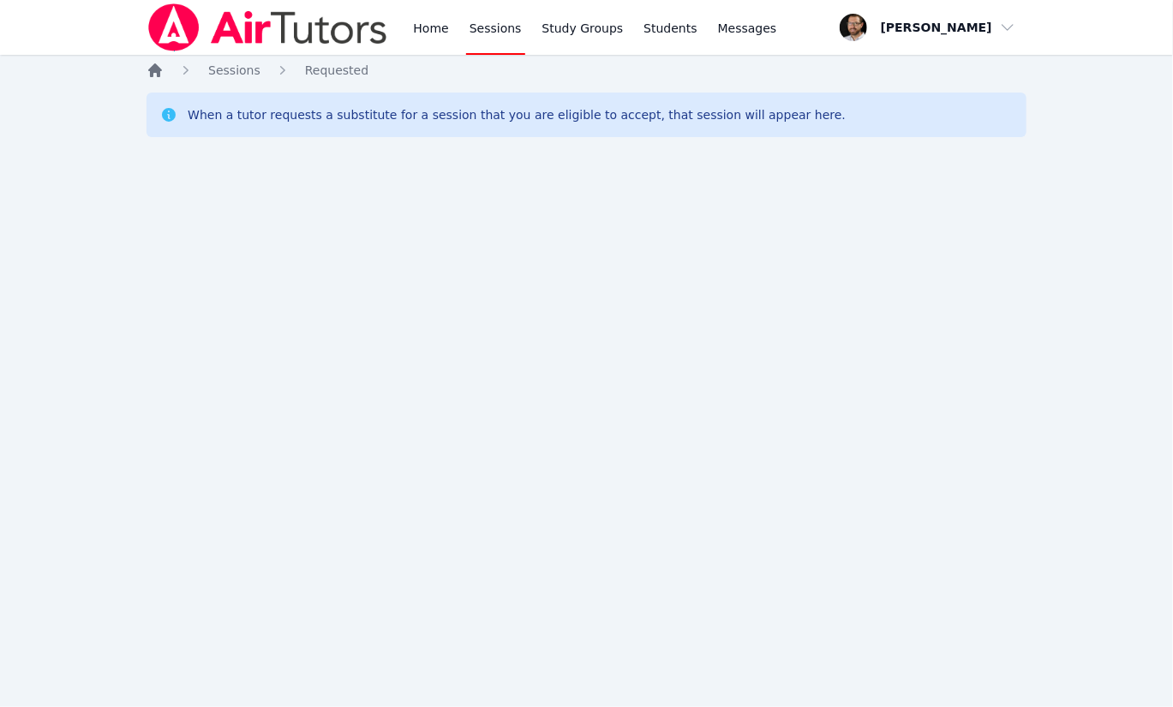
click at [159, 77] on icon "Breadcrumb" at bounding box center [155, 70] width 17 height 17
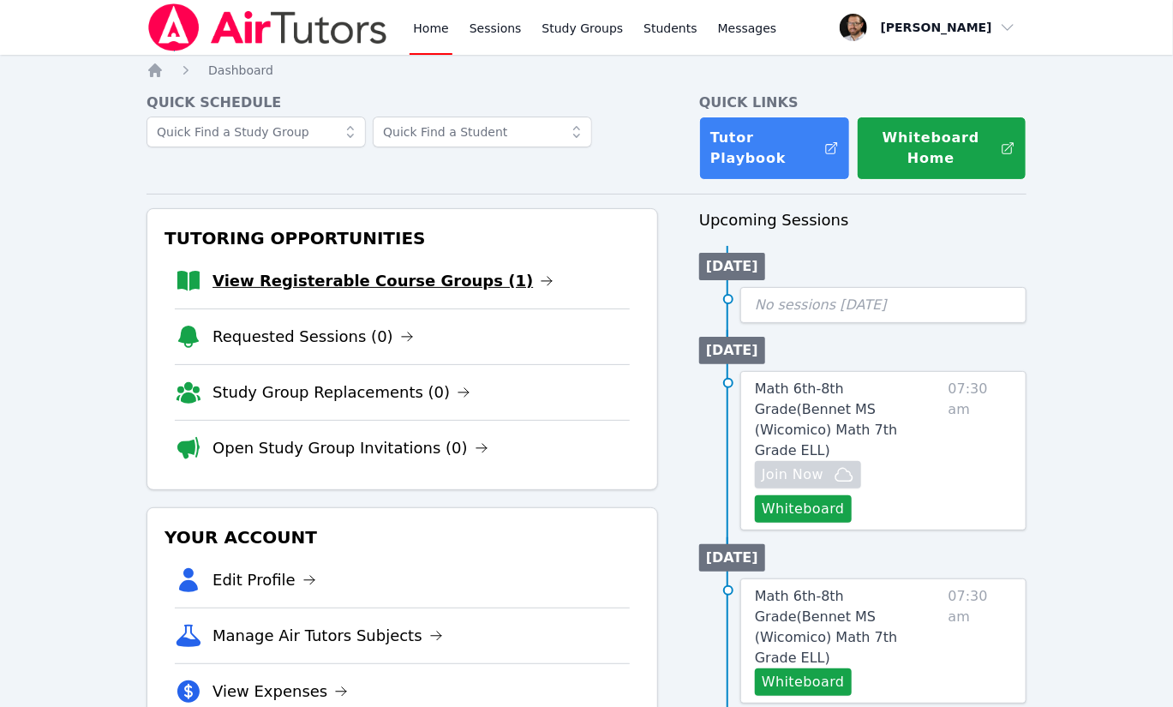
click at [315, 284] on link "View Registerable Course Groups (1)" at bounding box center [383, 281] width 341 height 24
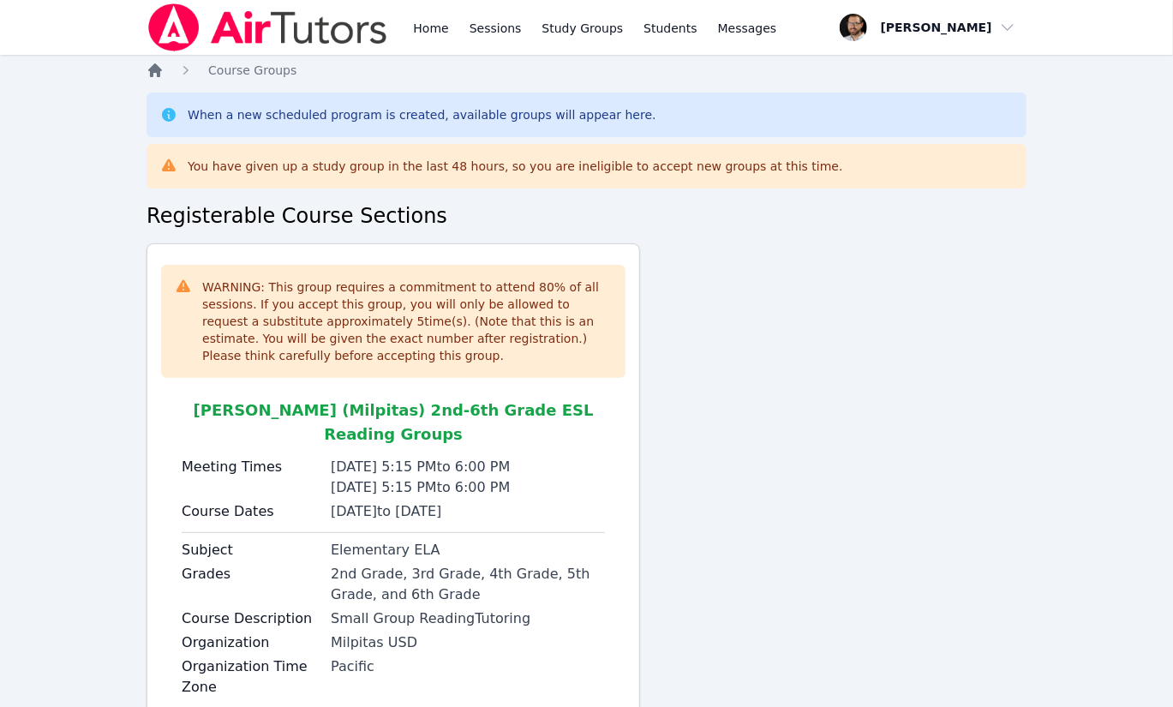
click at [158, 71] on icon "Breadcrumb" at bounding box center [155, 70] width 14 height 14
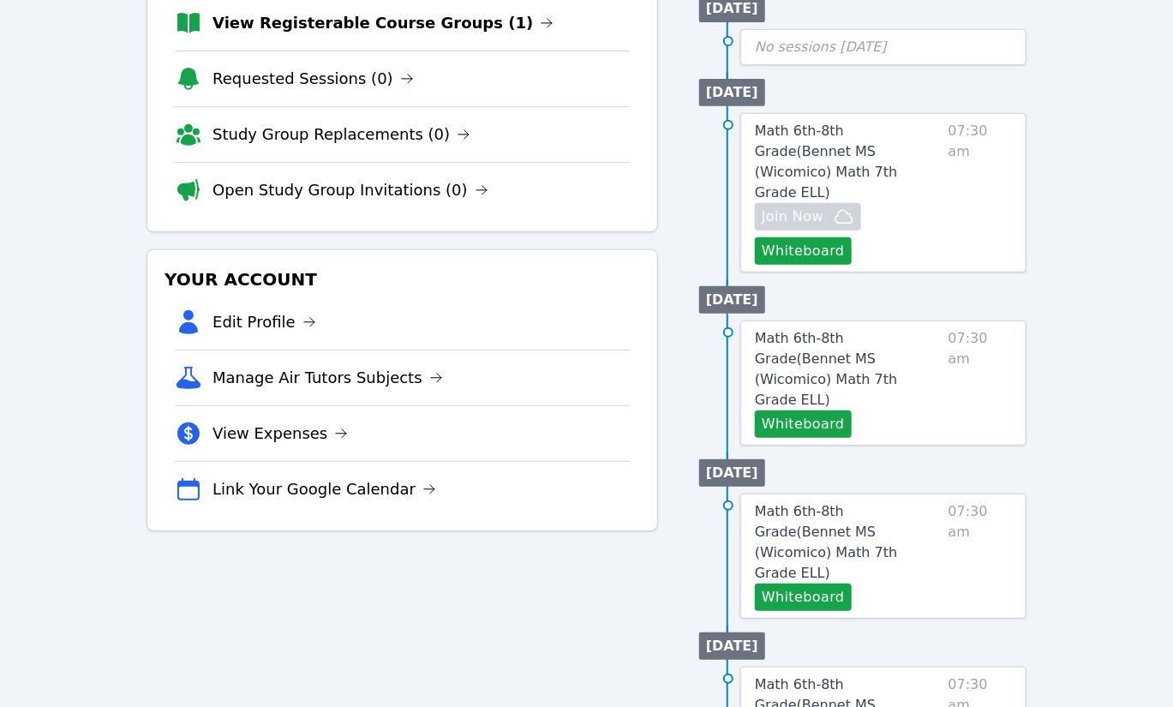
scroll to position [210, 0]
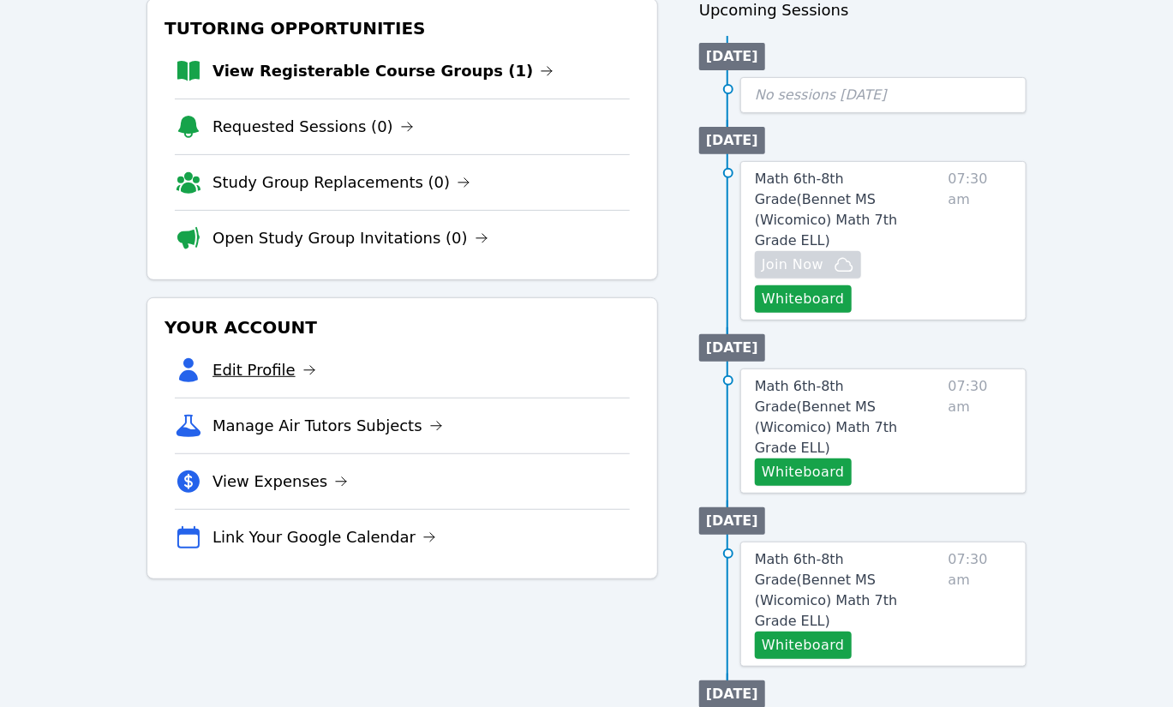
click at [255, 368] on link "Edit Profile" at bounding box center [265, 370] width 104 height 24
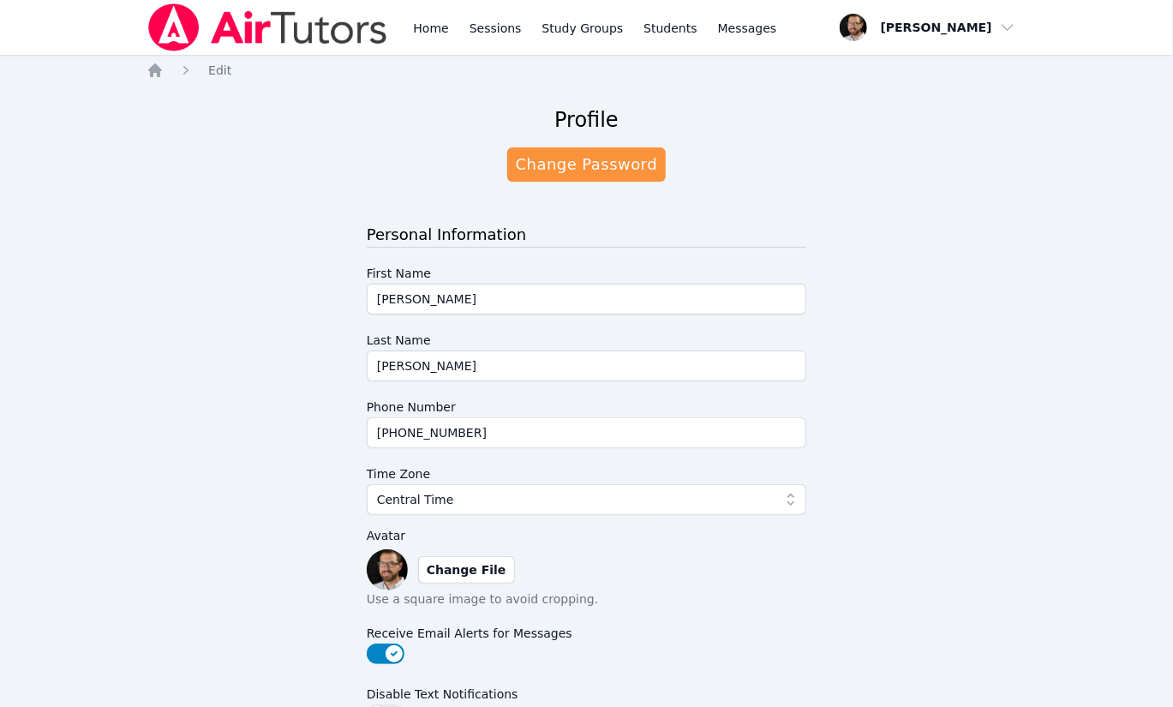
click at [164, 66] on ol "Home Edit" at bounding box center [189, 70] width 85 height 17
click at [163, 77] on icon "Breadcrumb" at bounding box center [155, 70] width 17 height 17
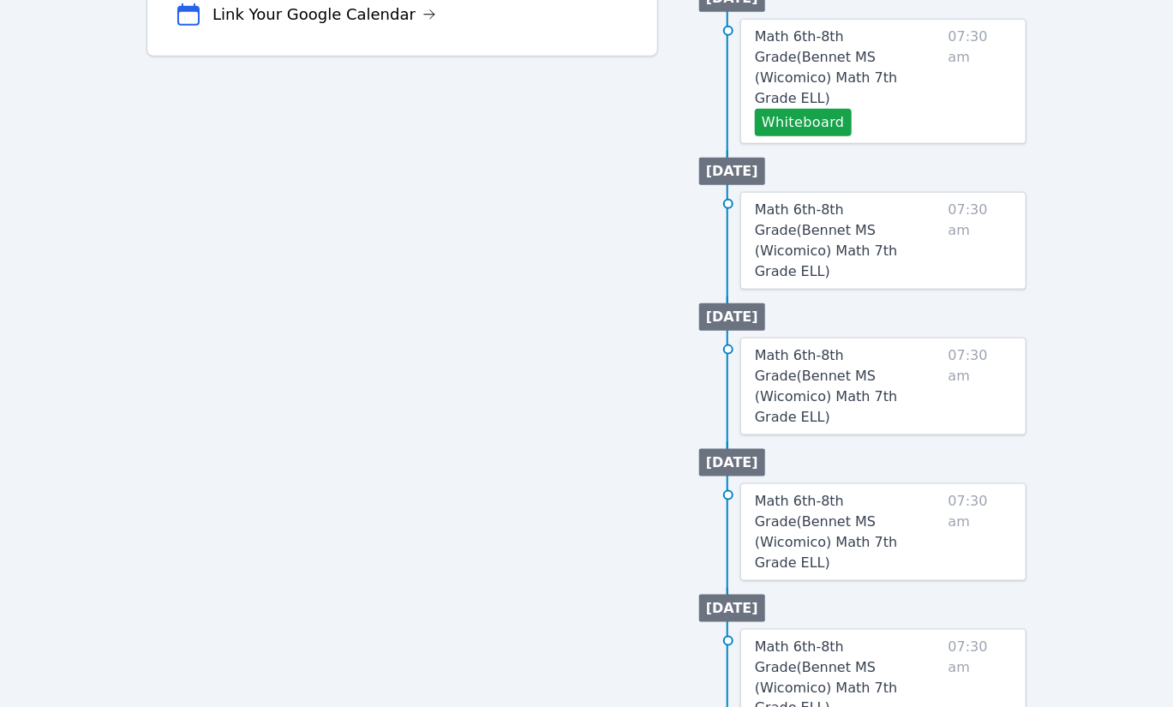
scroll to position [293, 0]
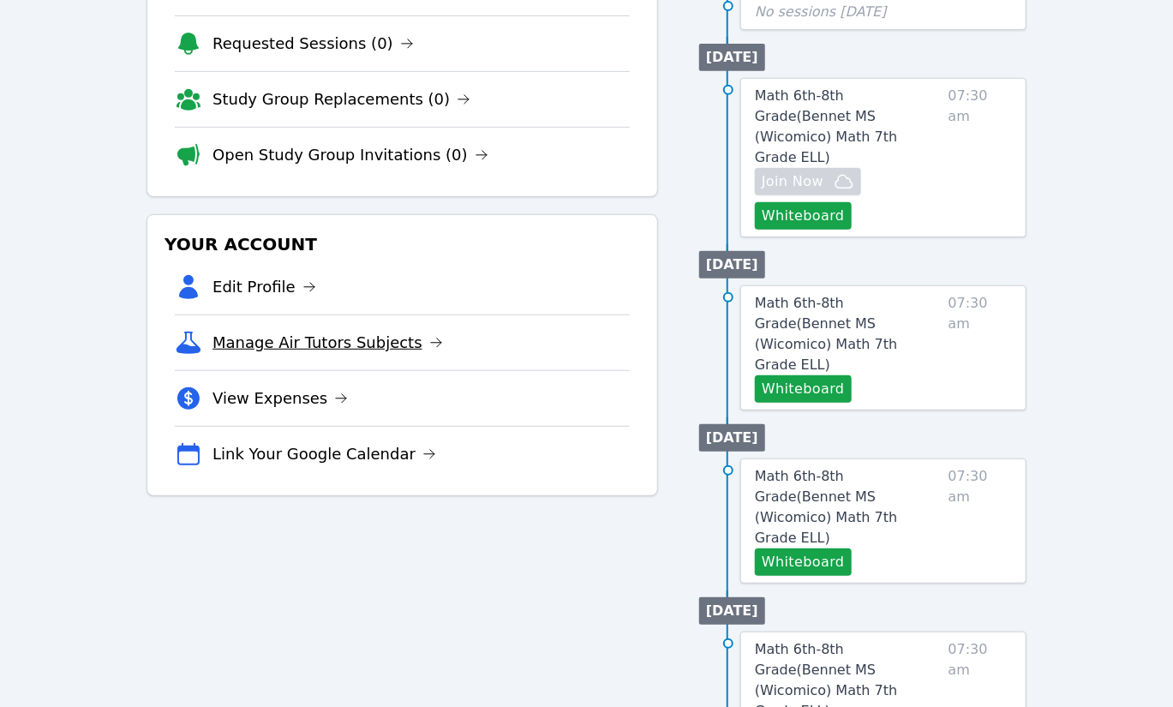
click at [375, 342] on link "Manage Air Tutors Subjects" at bounding box center [328, 343] width 231 height 24
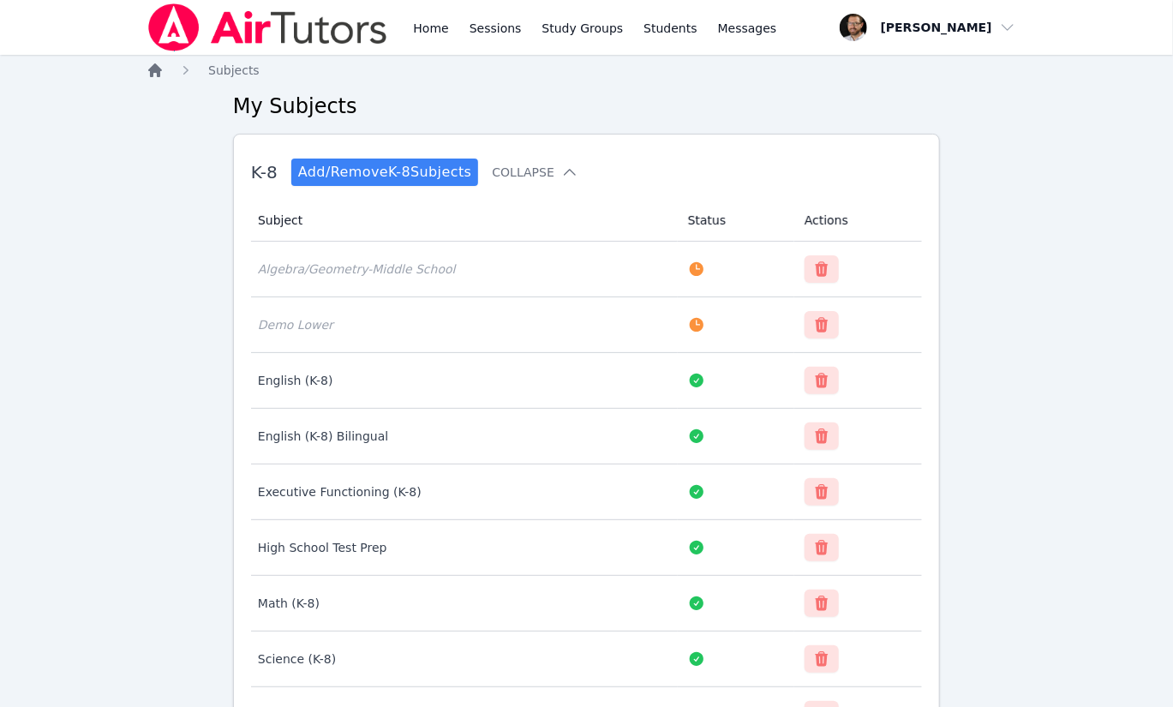
click at [157, 69] on icon "Breadcrumb" at bounding box center [155, 70] width 14 height 14
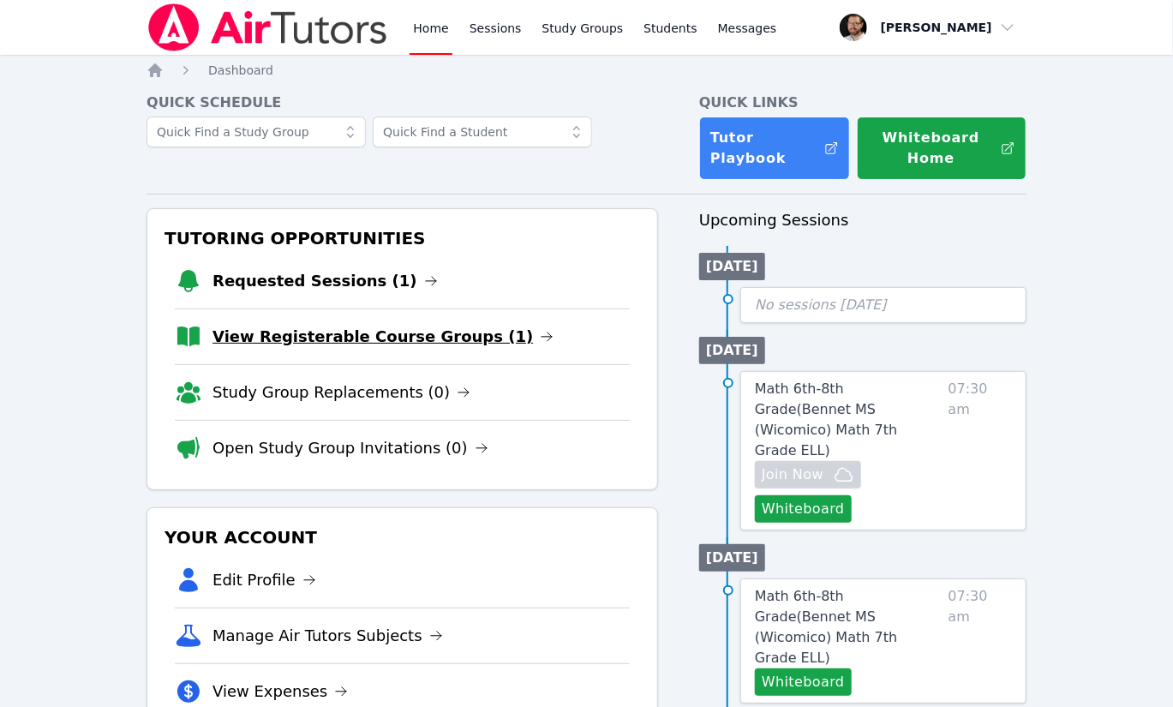
click at [429, 336] on link "View Registerable Course Groups (1)" at bounding box center [383, 337] width 341 height 24
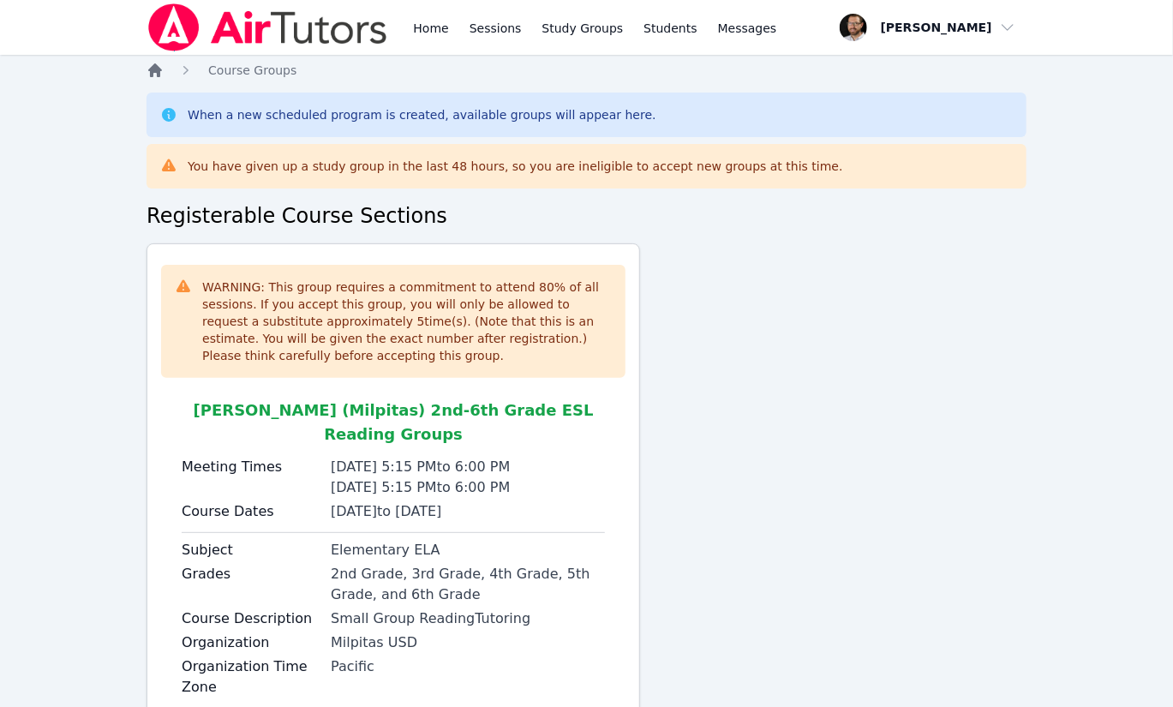
click at [160, 68] on icon "Breadcrumb" at bounding box center [155, 70] width 14 height 14
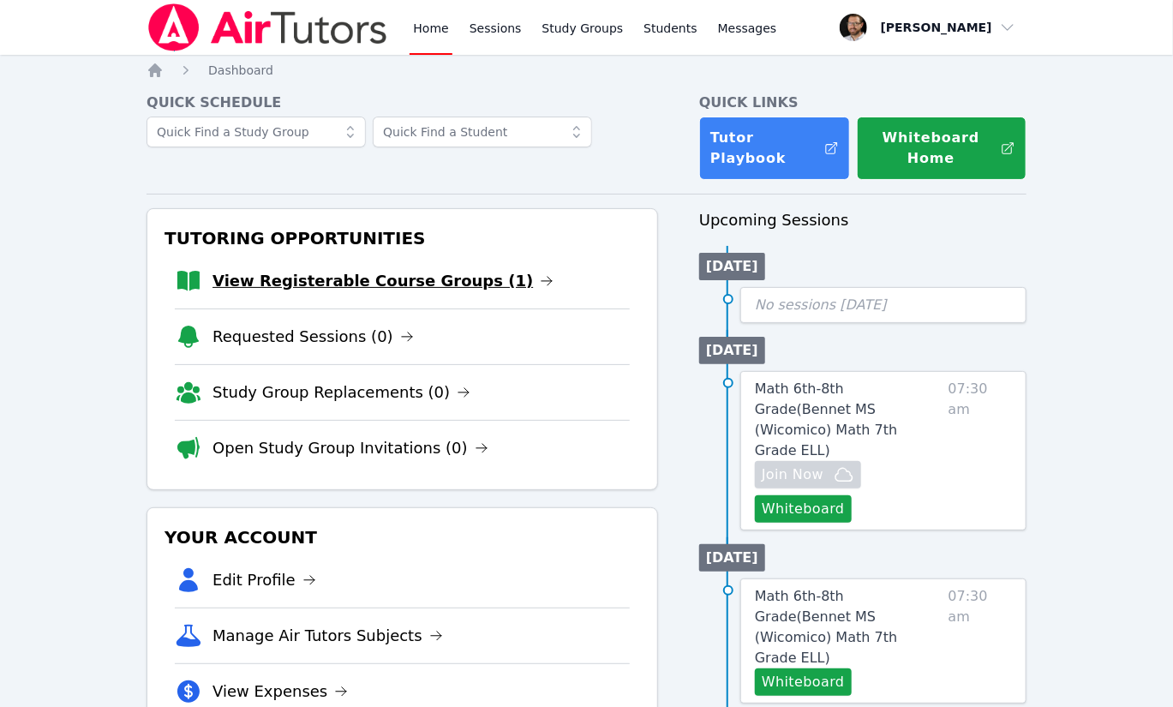
click at [375, 273] on link "View Registerable Course Groups (1)" at bounding box center [383, 281] width 341 height 24
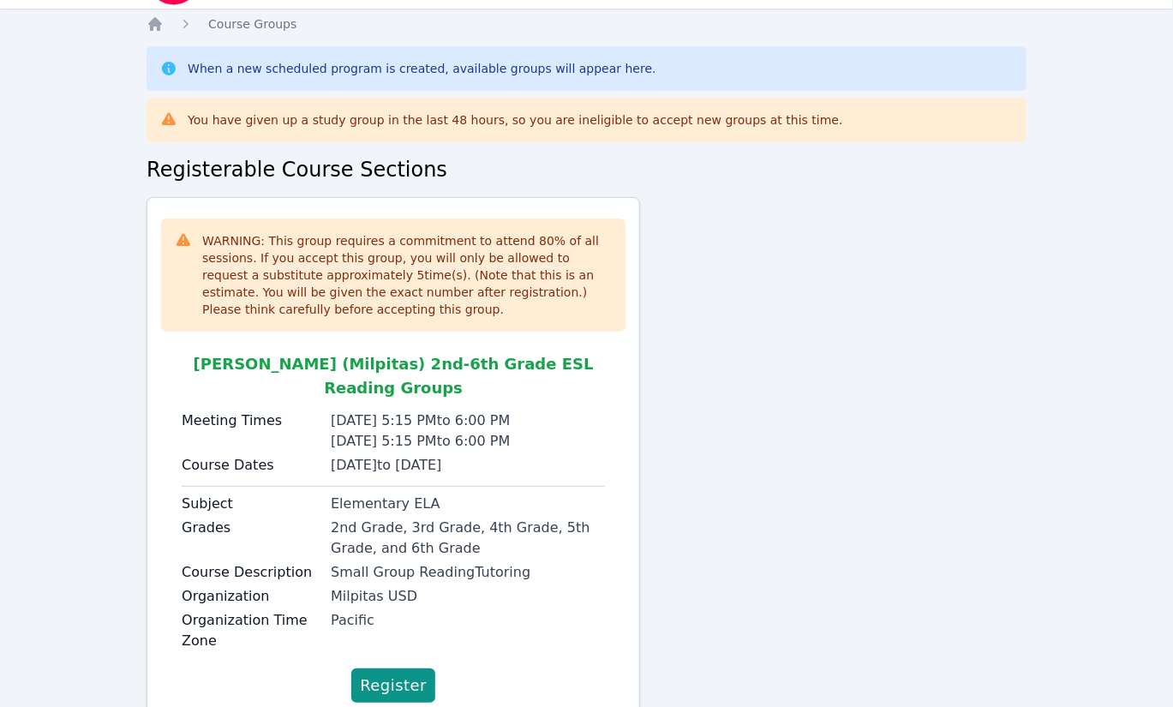
scroll to position [49, 0]
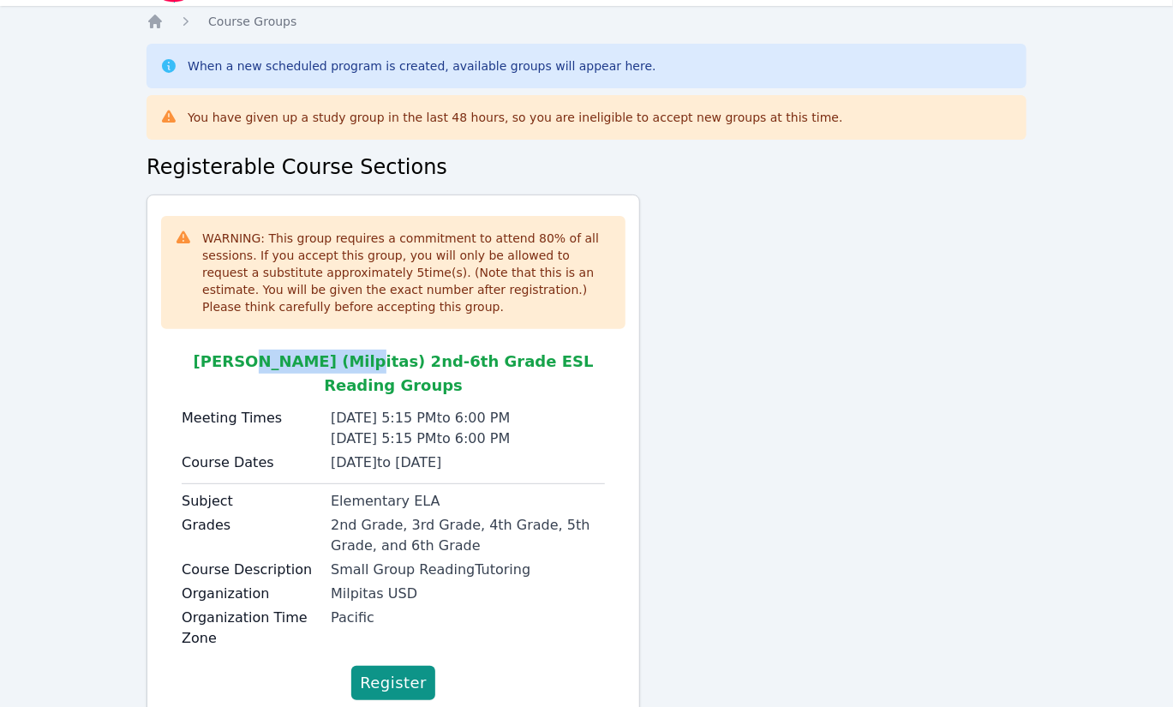
drag, startPoint x: 242, startPoint y: 361, endPoint x: 329, endPoint y: 359, distance: 87.4
click at [329, 359] on span "[PERSON_NAME] (Milpitas) 2nd-6th Grade ESL Reading Groups" at bounding box center [394, 373] width 400 height 42
drag, startPoint x: 351, startPoint y: 359, endPoint x: 220, endPoint y: 355, distance: 130.4
click at [220, 355] on span "[PERSON_NAME] (Milpitas) 2nd-6th Grade ESL Reading Groups" at bounding box center [394, 373] width 400 height 42
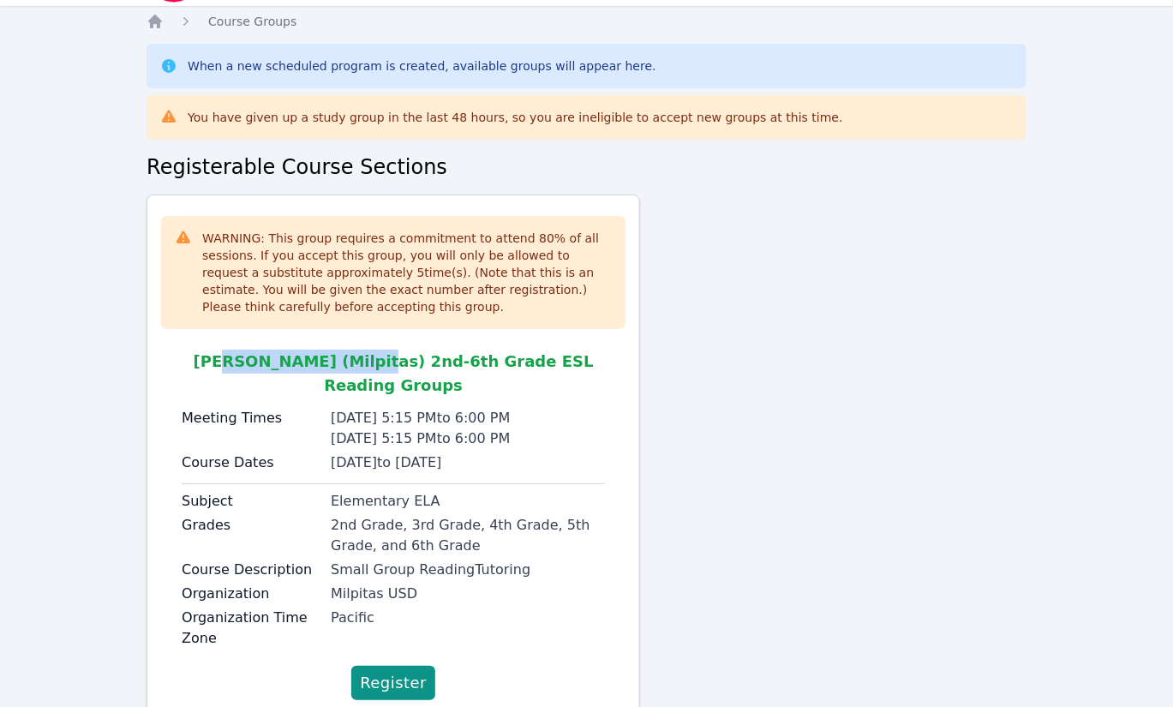
click at [220, 355] on span "[PERSON_NAME] (Milpitas) 2nd-6th Grade ESL Reading Groups" at bounding box center [394, 373] width 400 height 42
drag, startPoint x: 353, startPoint y: 478, endPoint x: 396, endPoint y: 473, distance: 43.2
click at [396, 491] on div "Elementary ELA" at bounding box center [468, 501] width 274 height 21
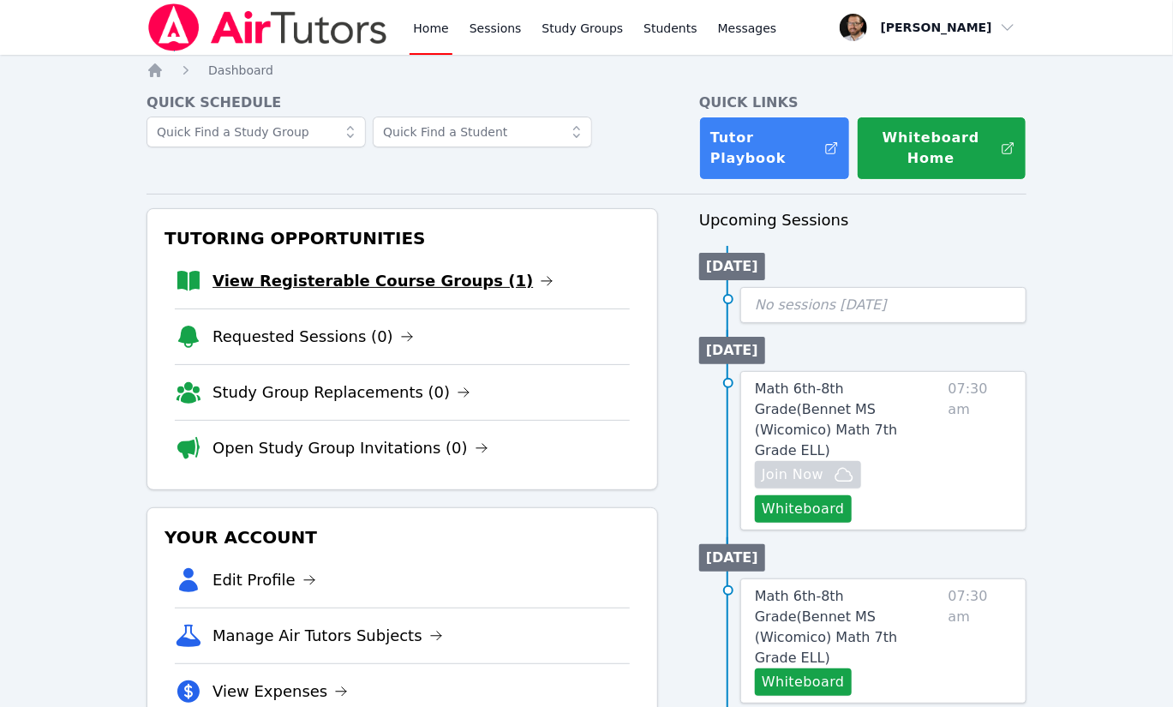
click at [387, 278] on link "View Registerable Course Groups (1)" at bounding box center [383, 281] width 341 height 24
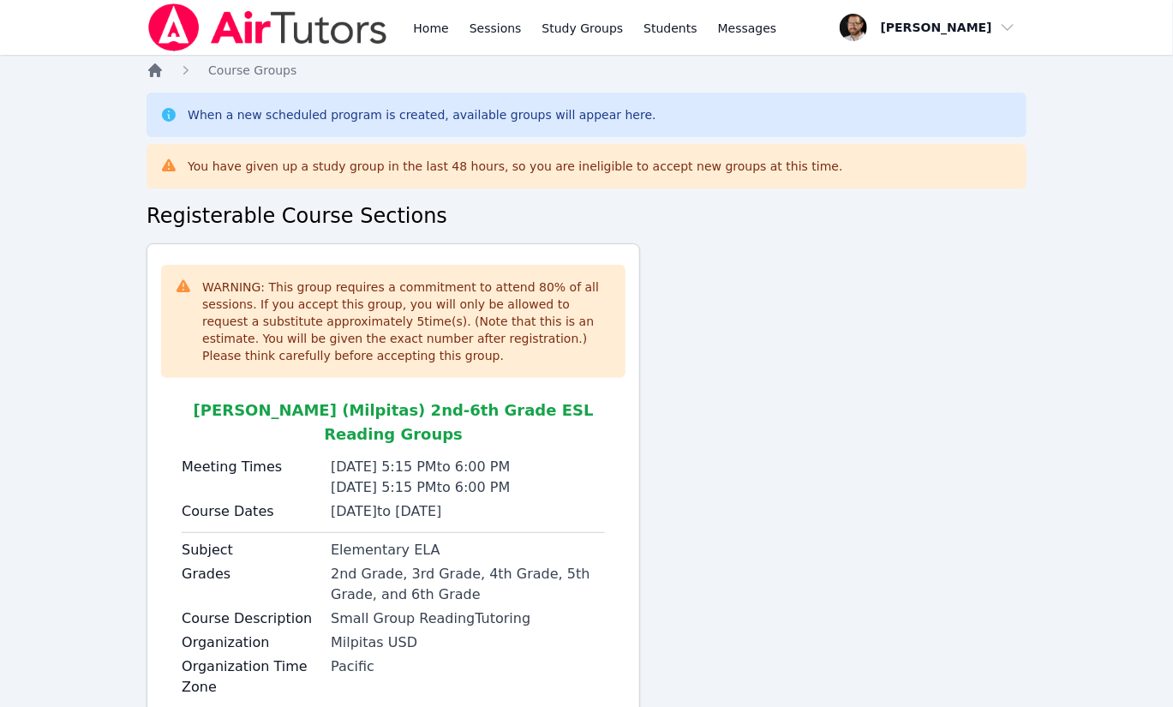
click at [152, 71] on icon "Breadcrumb" at bounding box center [155, 70] width 14 height 14
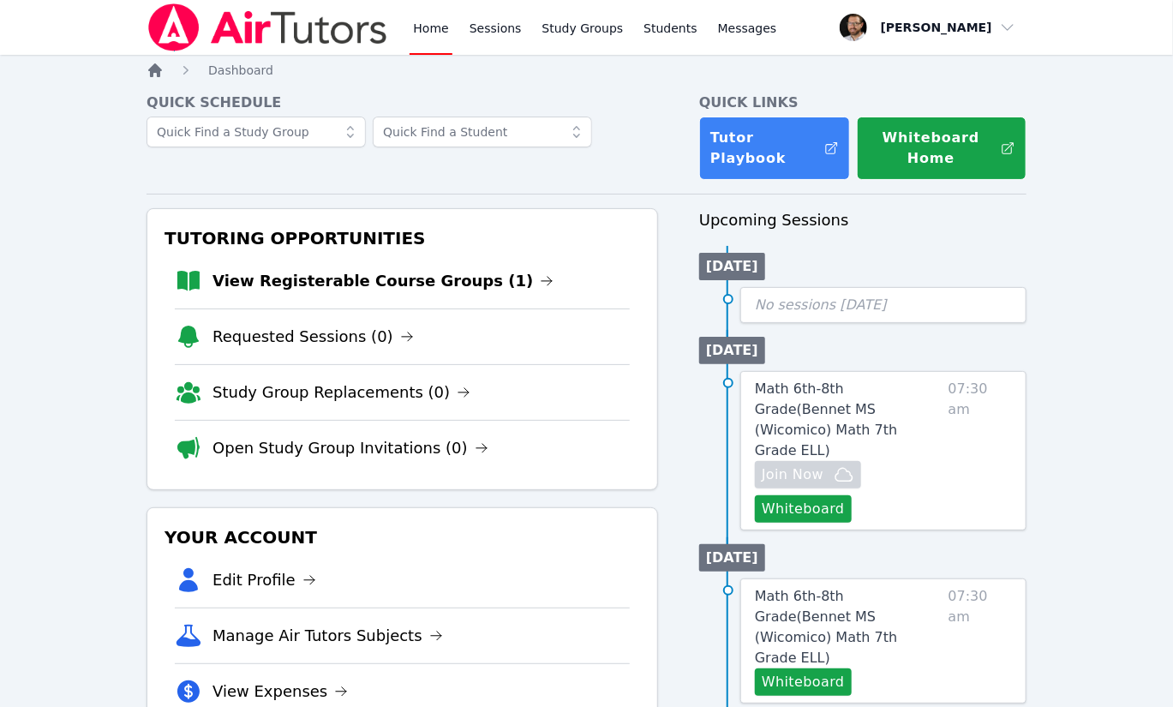
click at [152, 72] on icon "Breadcrumb" at bounding box center [155, 70] width 14 height 14
